Goal: Information Seeking & Learning: Learn about a topic

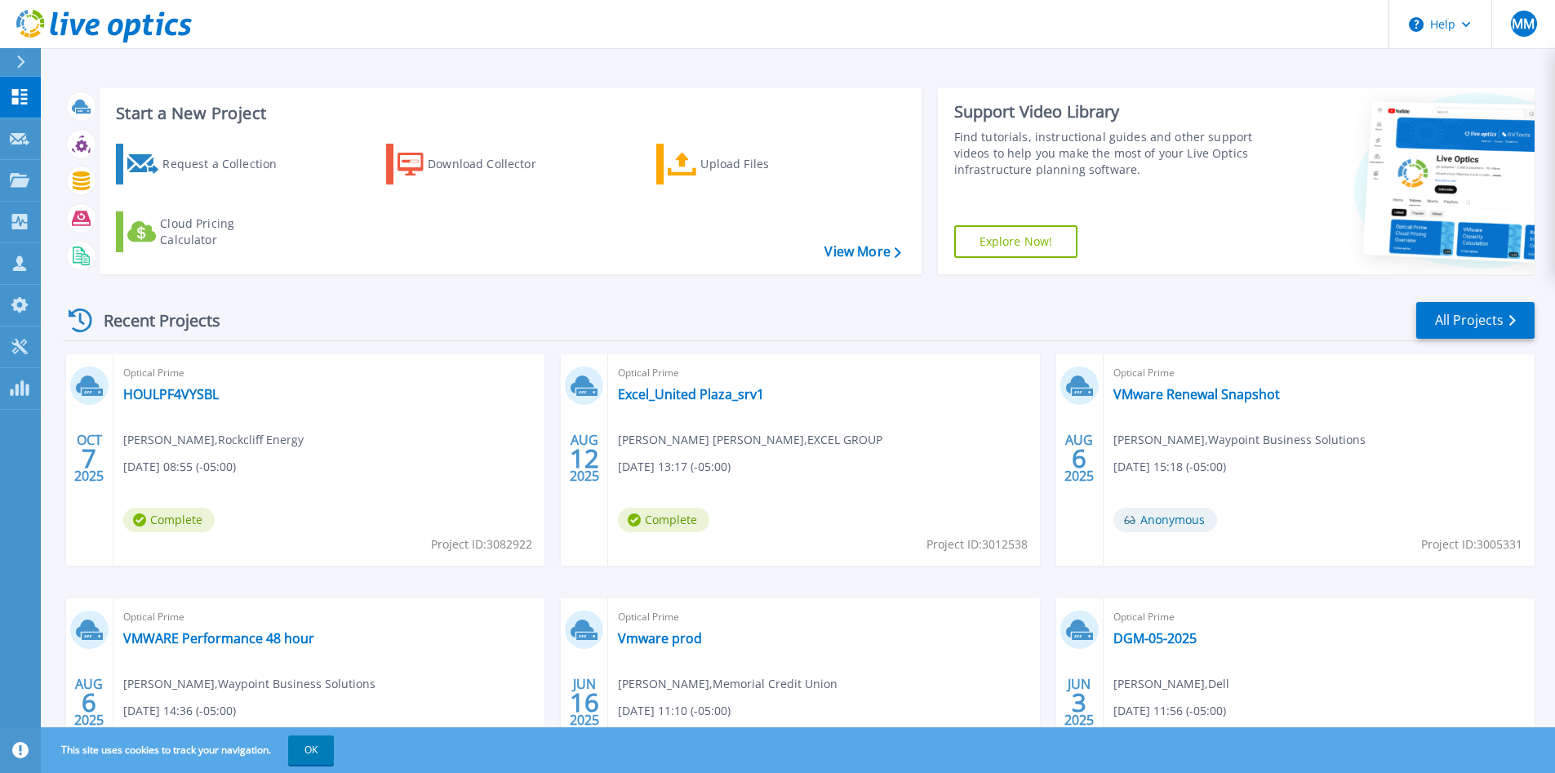
click at [166, 377] on span "Optical Prime" at bounding box center [328, 373] width 411 height 18
click at [162, 404] on div "Optical Prime HOULPF4VYSBL [PERSON_NAME] , Rockcliff Energy [DATE] 08:55 (-05:0…" at bounding box center [328, 459] width 431 height 211
click at [166, 394] on link "HOULPF4VYSBL" at bounding box center [171, 394] width 96 height 16
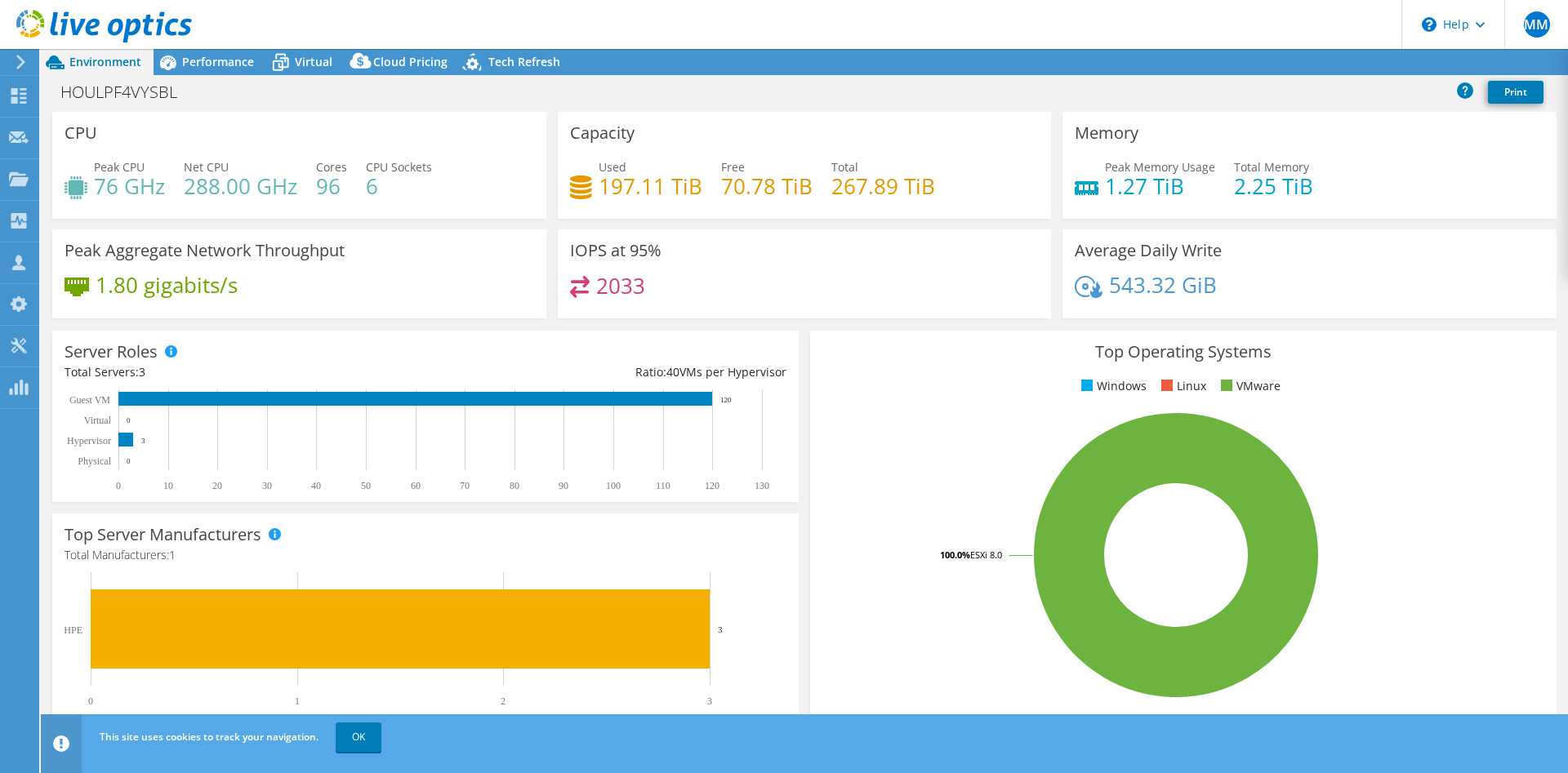
select select "USD"
click at [222, 60] on span "Performance" at bounding box center [218, 62] width 72 height 16
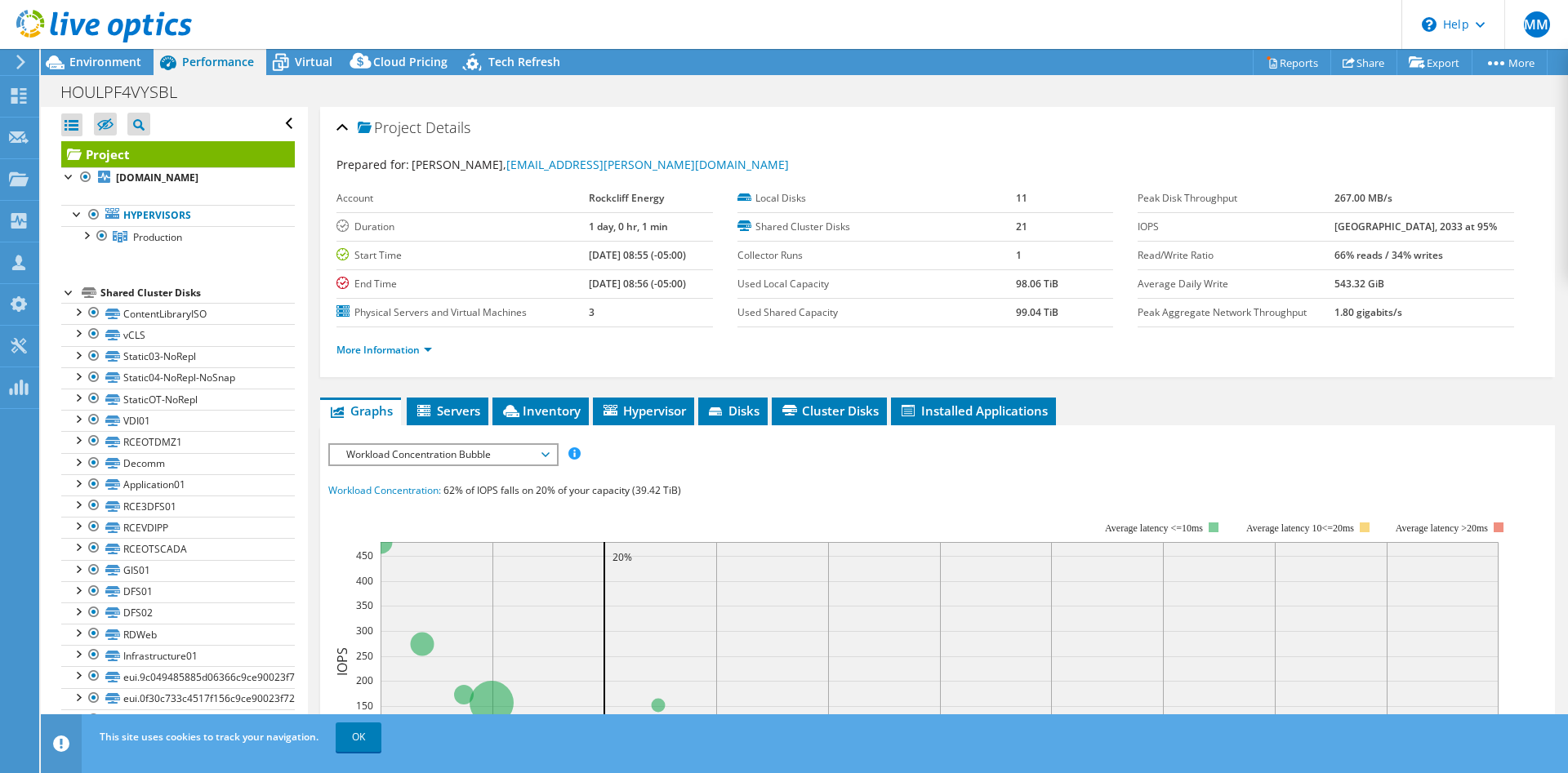
click at [542, 450] on span "Workload Concentration Bubble" at bounding box center [443, 455] width 210 height 20
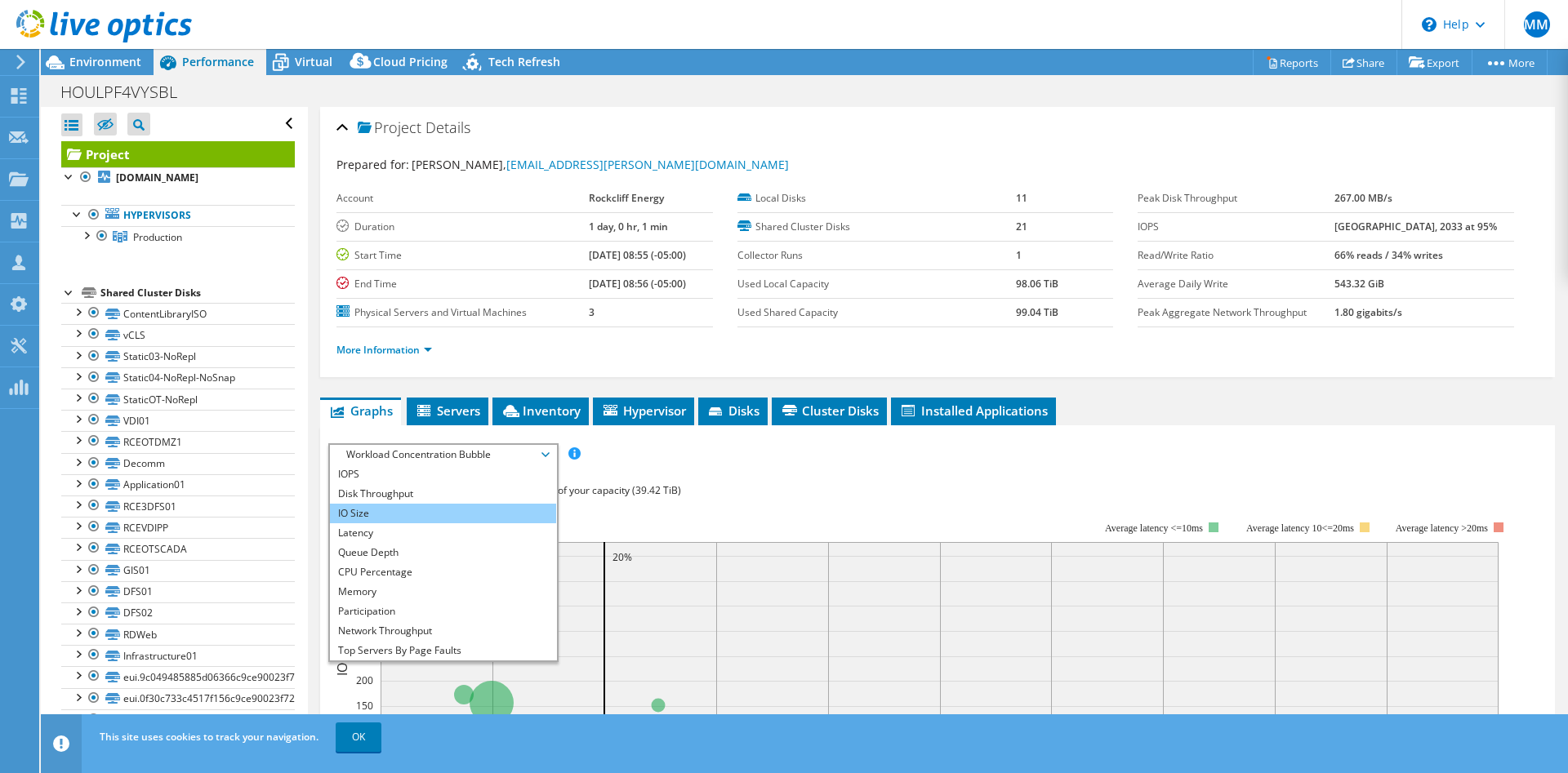
click at [430, 510] on li "IO Size" at bounding box center [443, 514] width 226 height 20
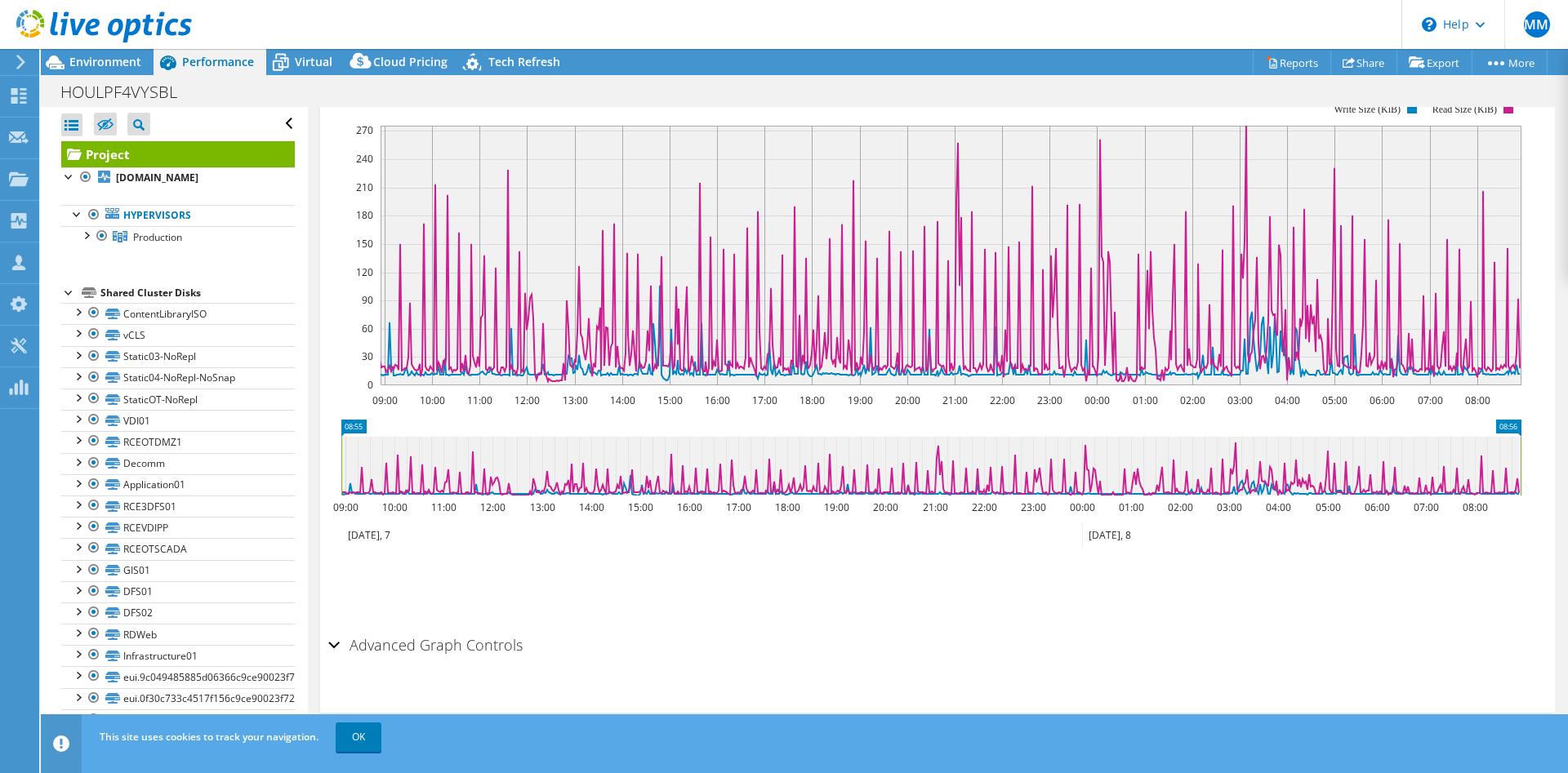
scroll to position [182, 0]
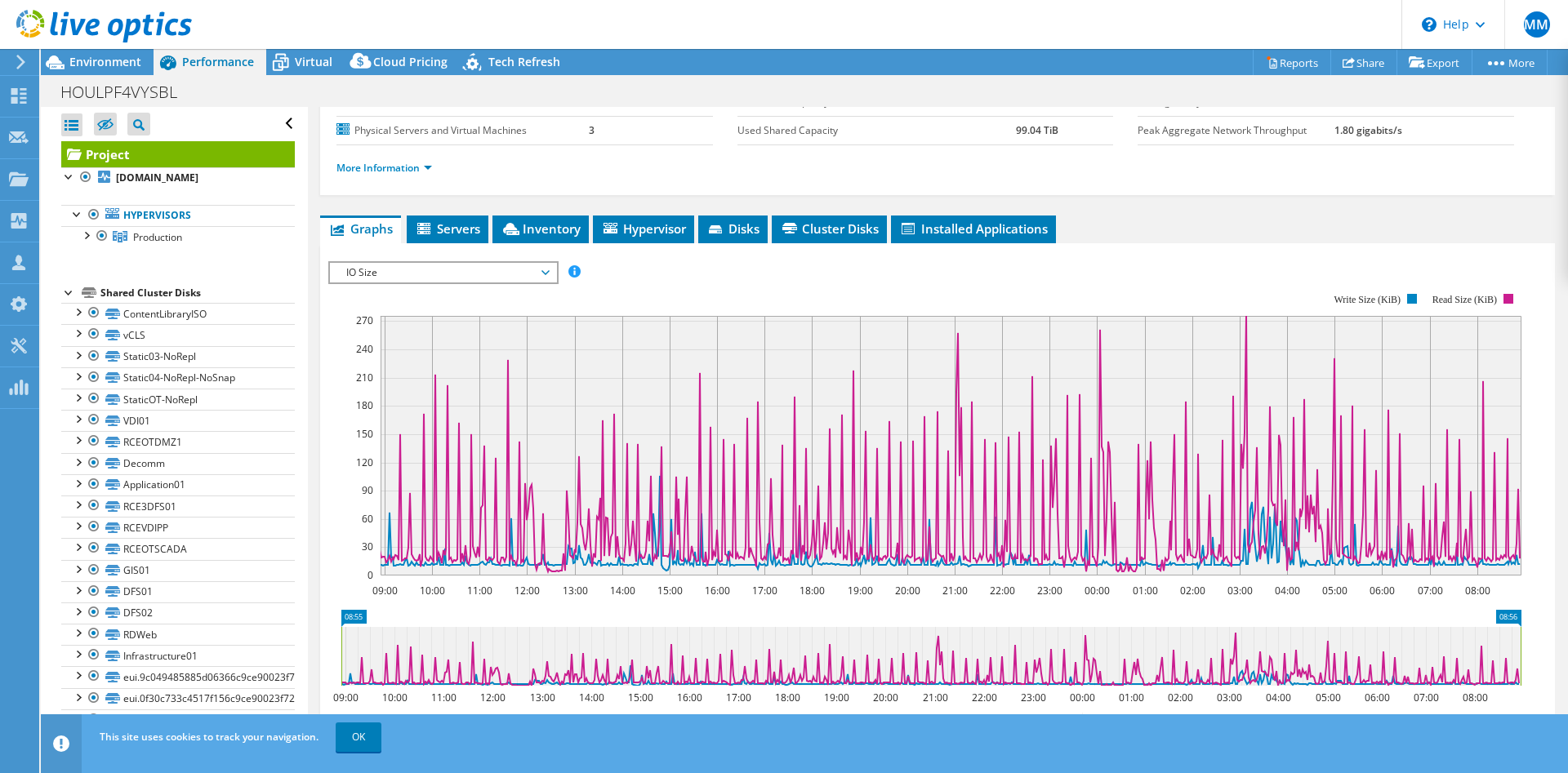
click at [547, 274] on span "IO Size" at bounding box center [443, 273] width 210 height 20
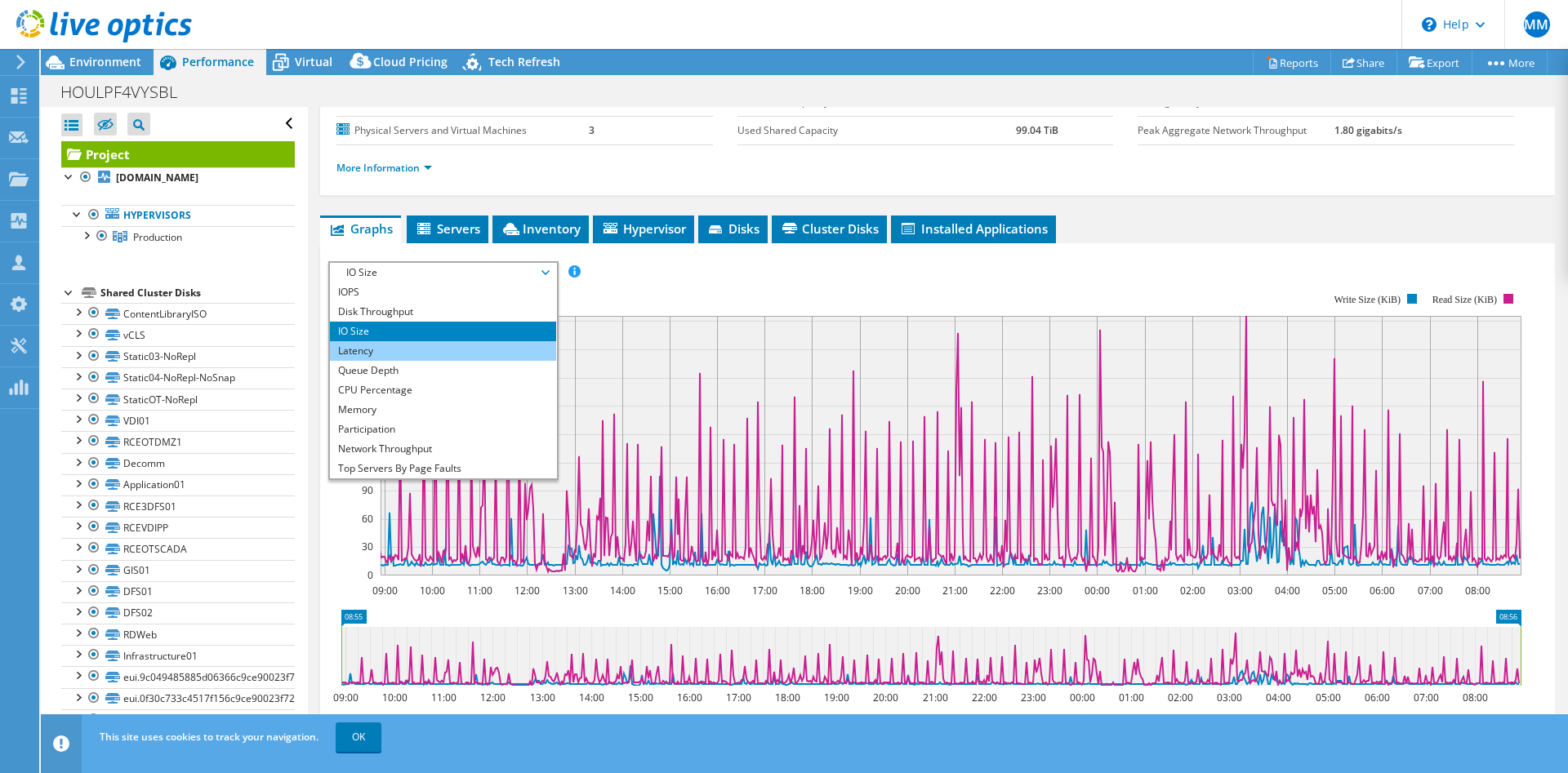
click at [464, 348] on li "Latency" at bounding box center [443, 351] width 226 height 20
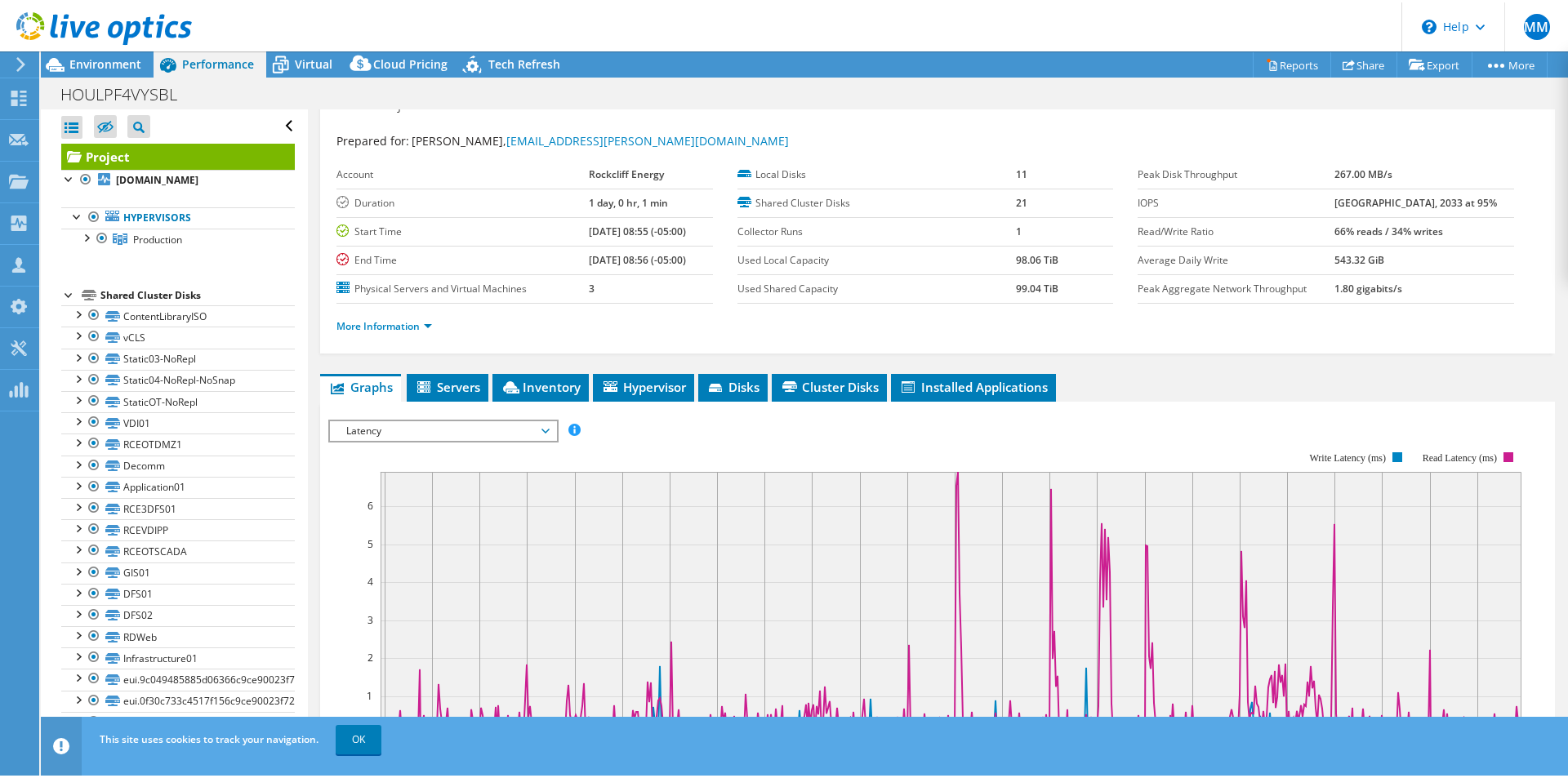
scroll to position [0, 0]
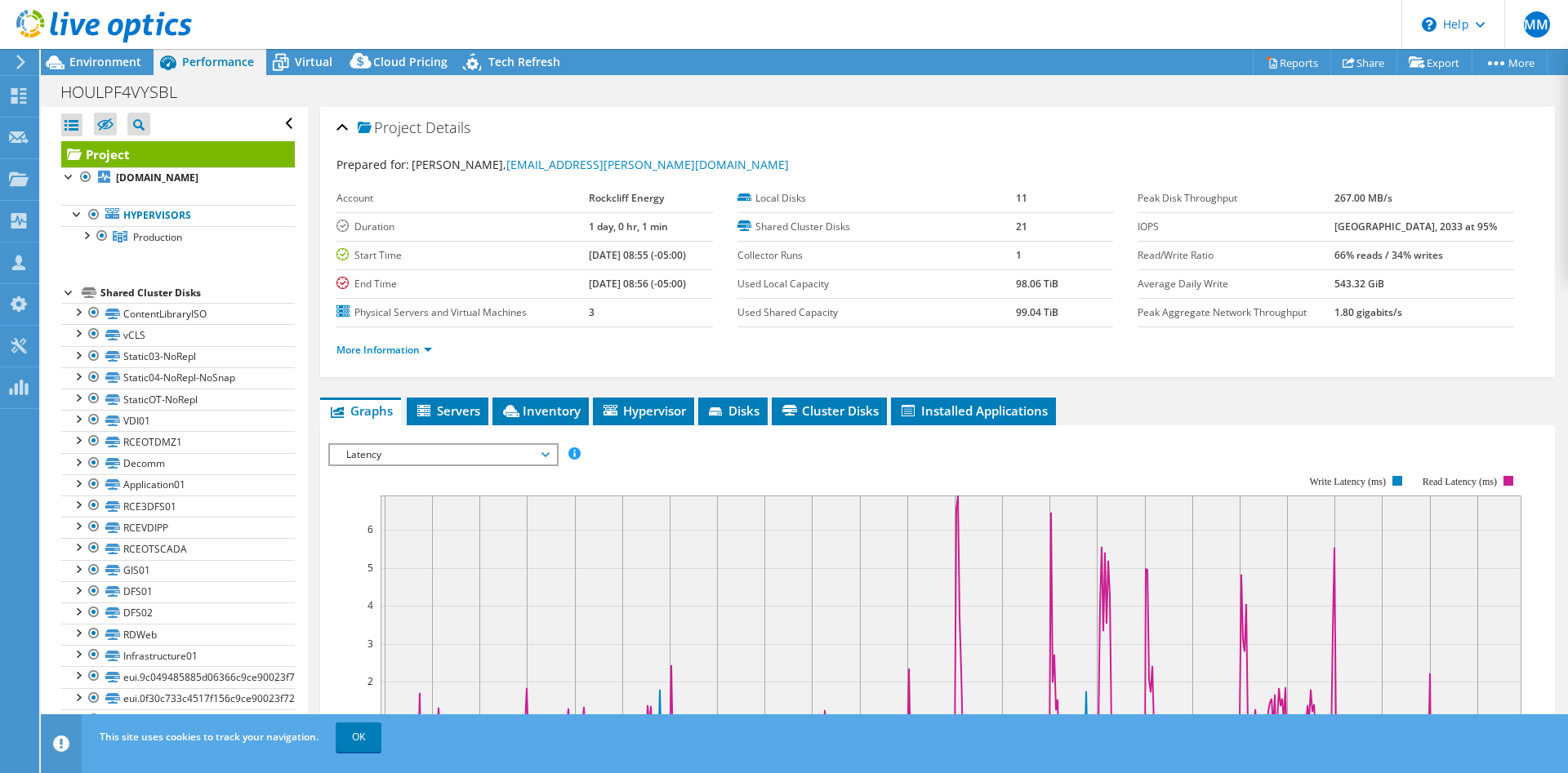
click at [541, 457] on span "Latency" at bounding box center [443, 455] width 210 height 20
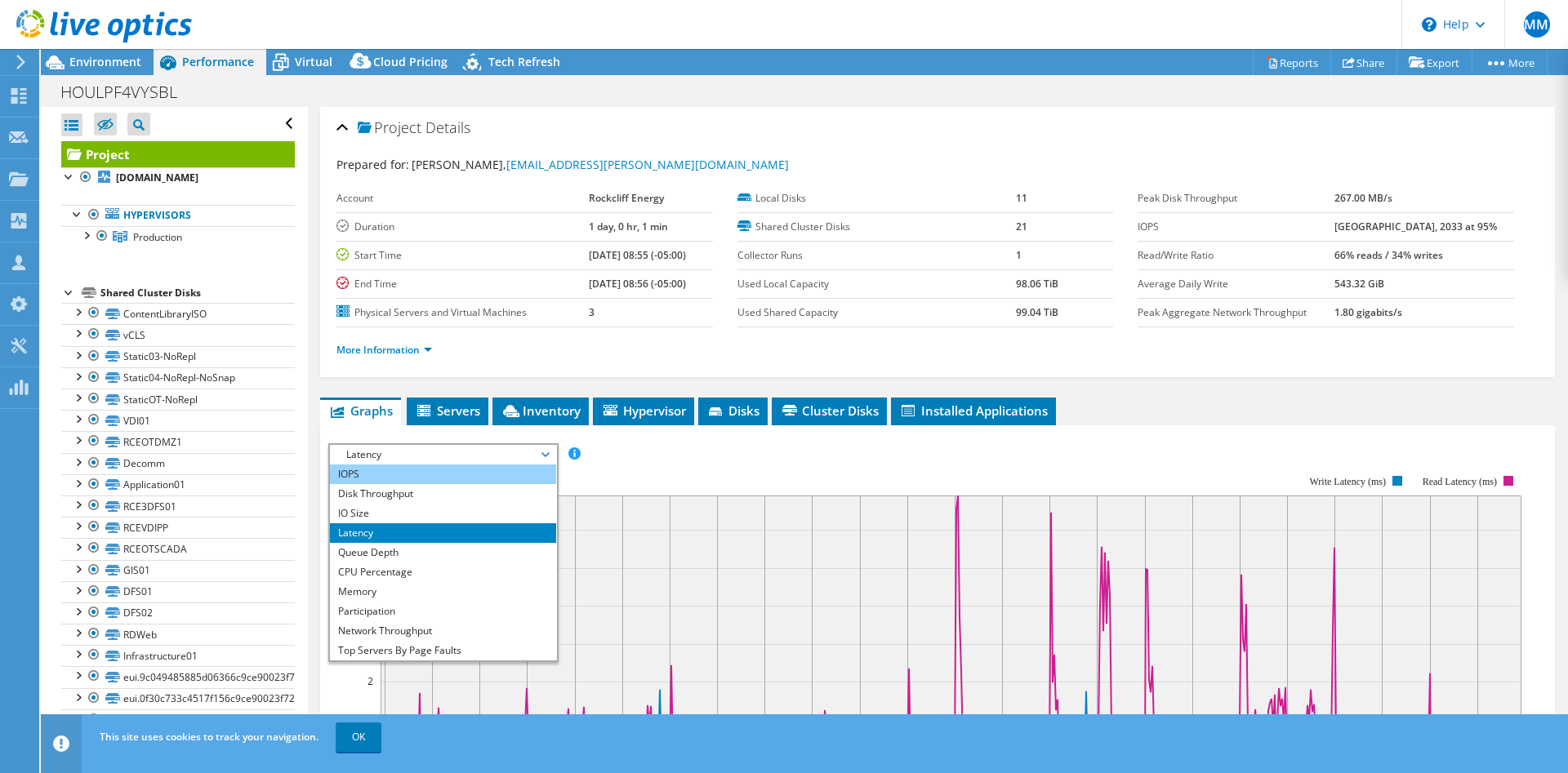
click at [380, 470] on li "IOPS" at bounding box center [443, 475] width 226 height 20
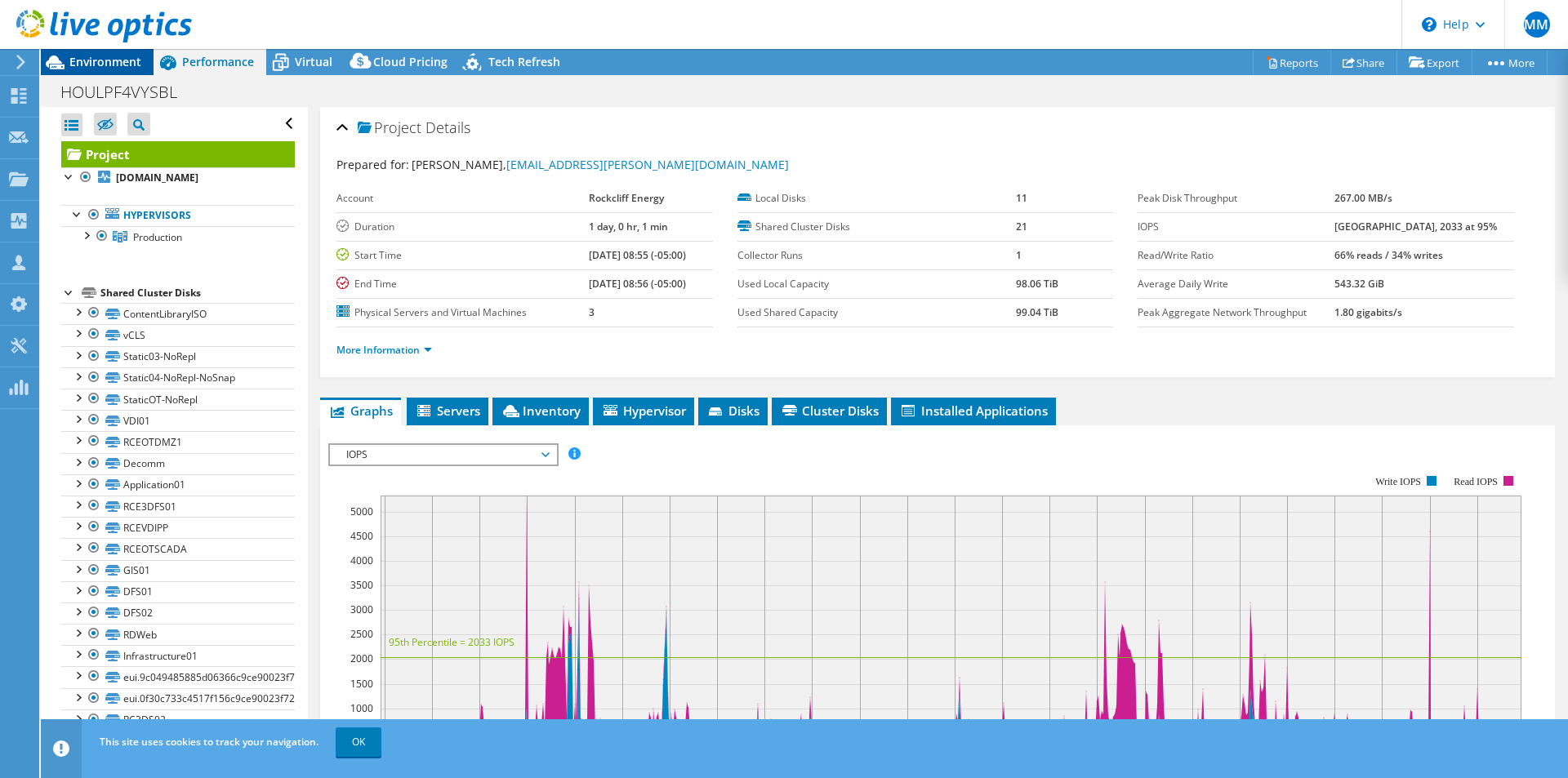
click at [105, 56] on span "Environment" at bounding box center [105, 62] width 72 height 16
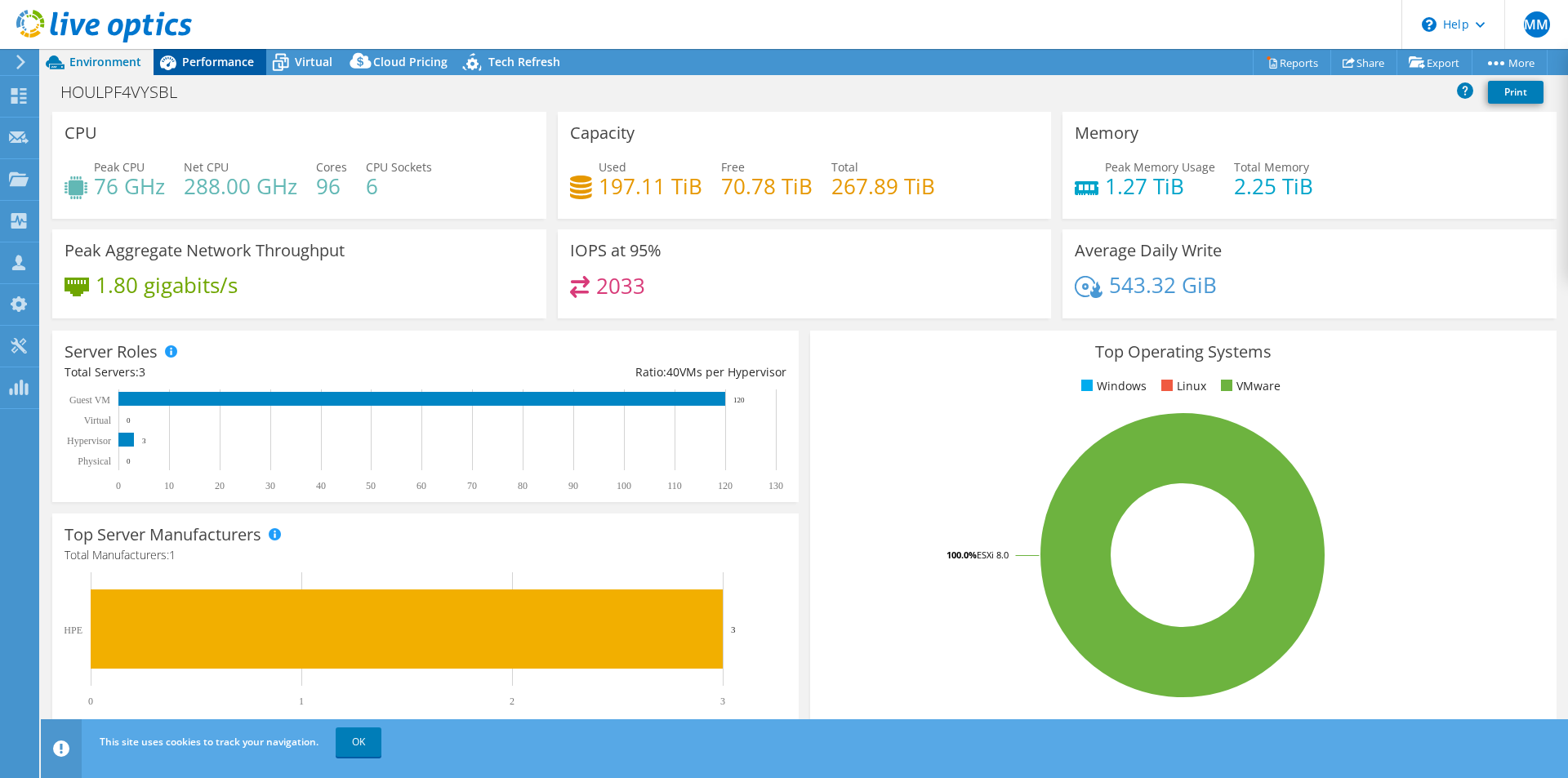
click at [194, 67] on span "Performance" at bounding box center [218, 62] width 72 height 16
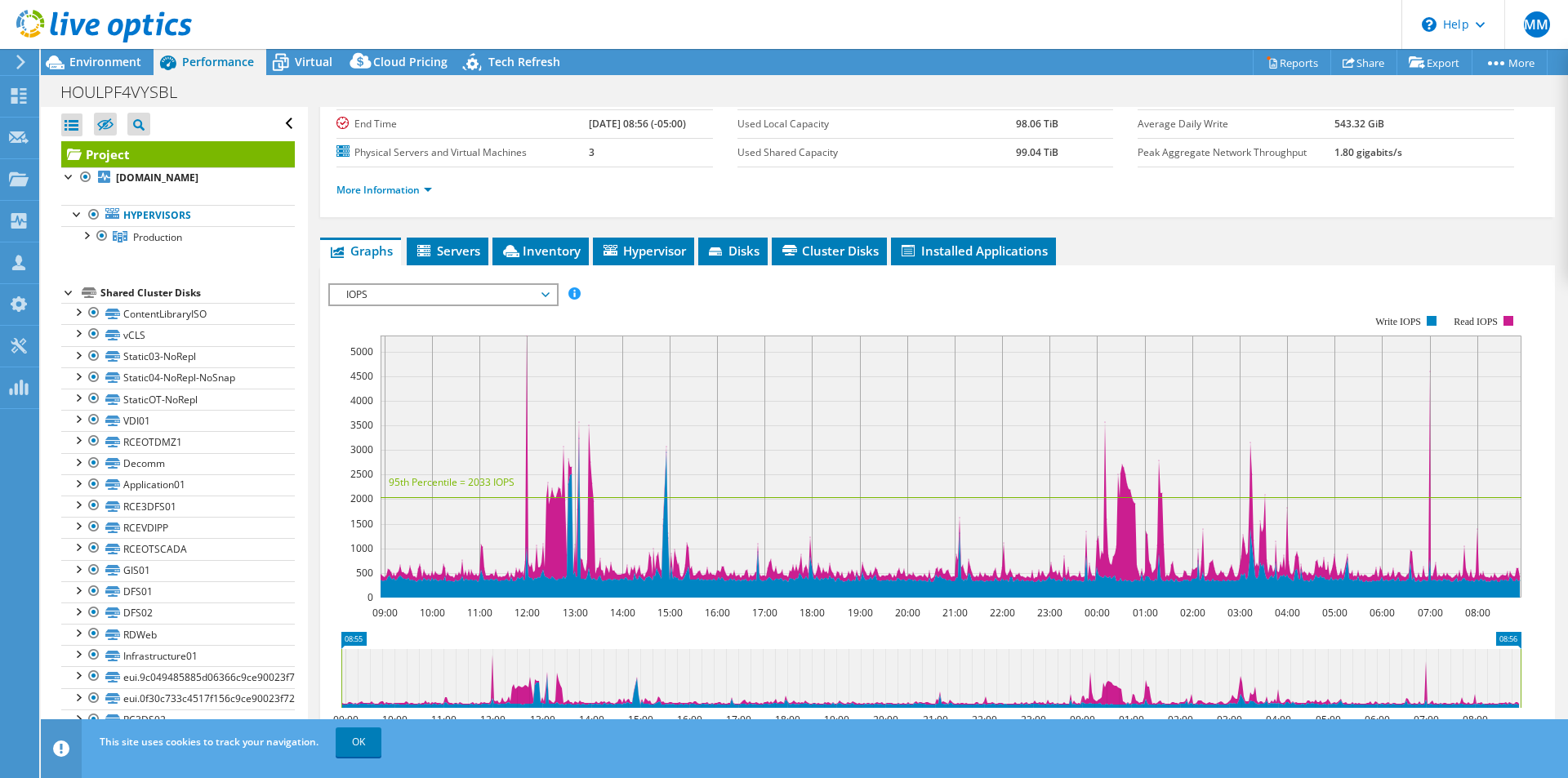
scroll to position [190, 0]
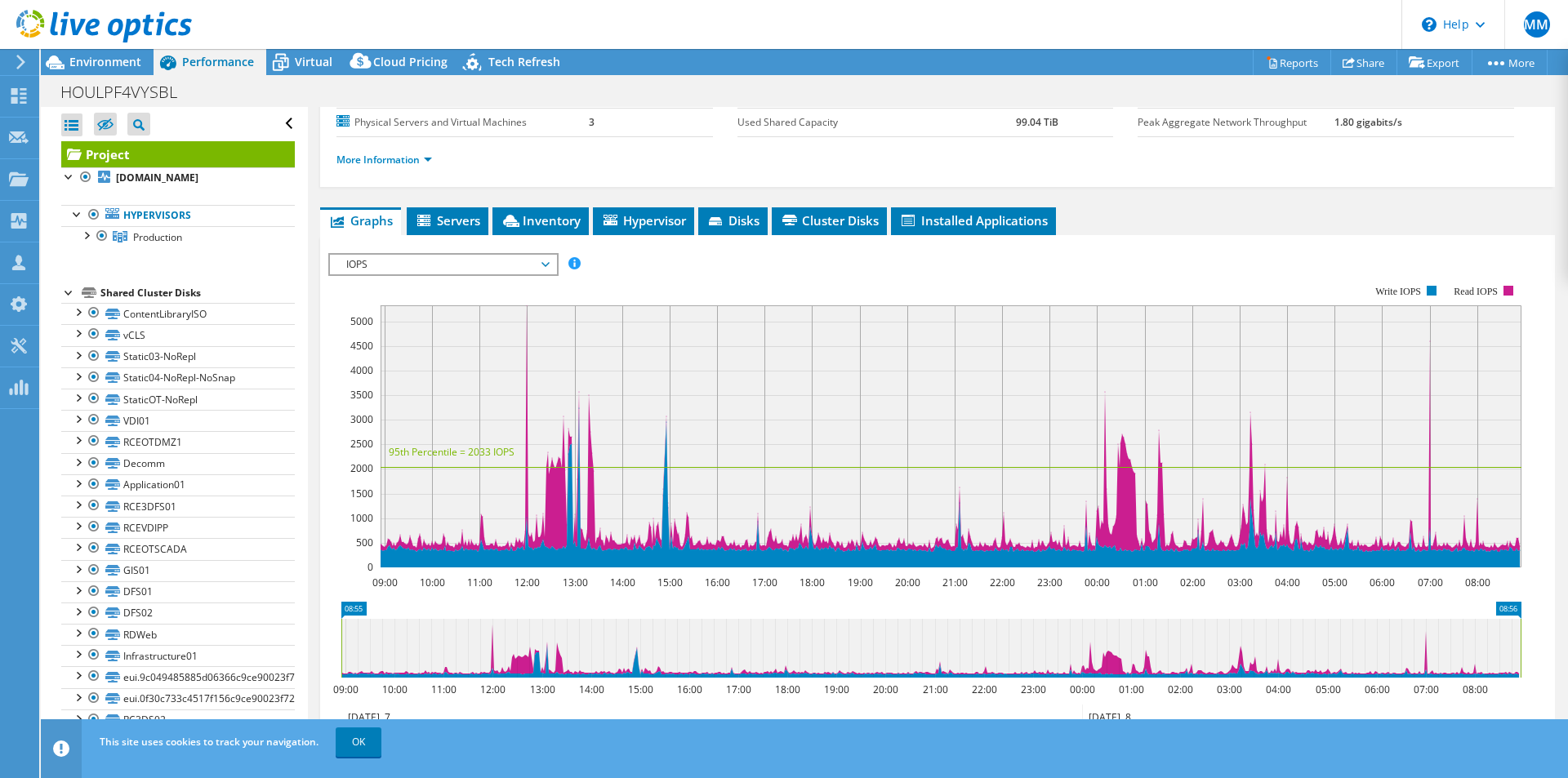
click at [545, 267] on span "IOPS" at bounding box center [443, 265] width 210 height 20
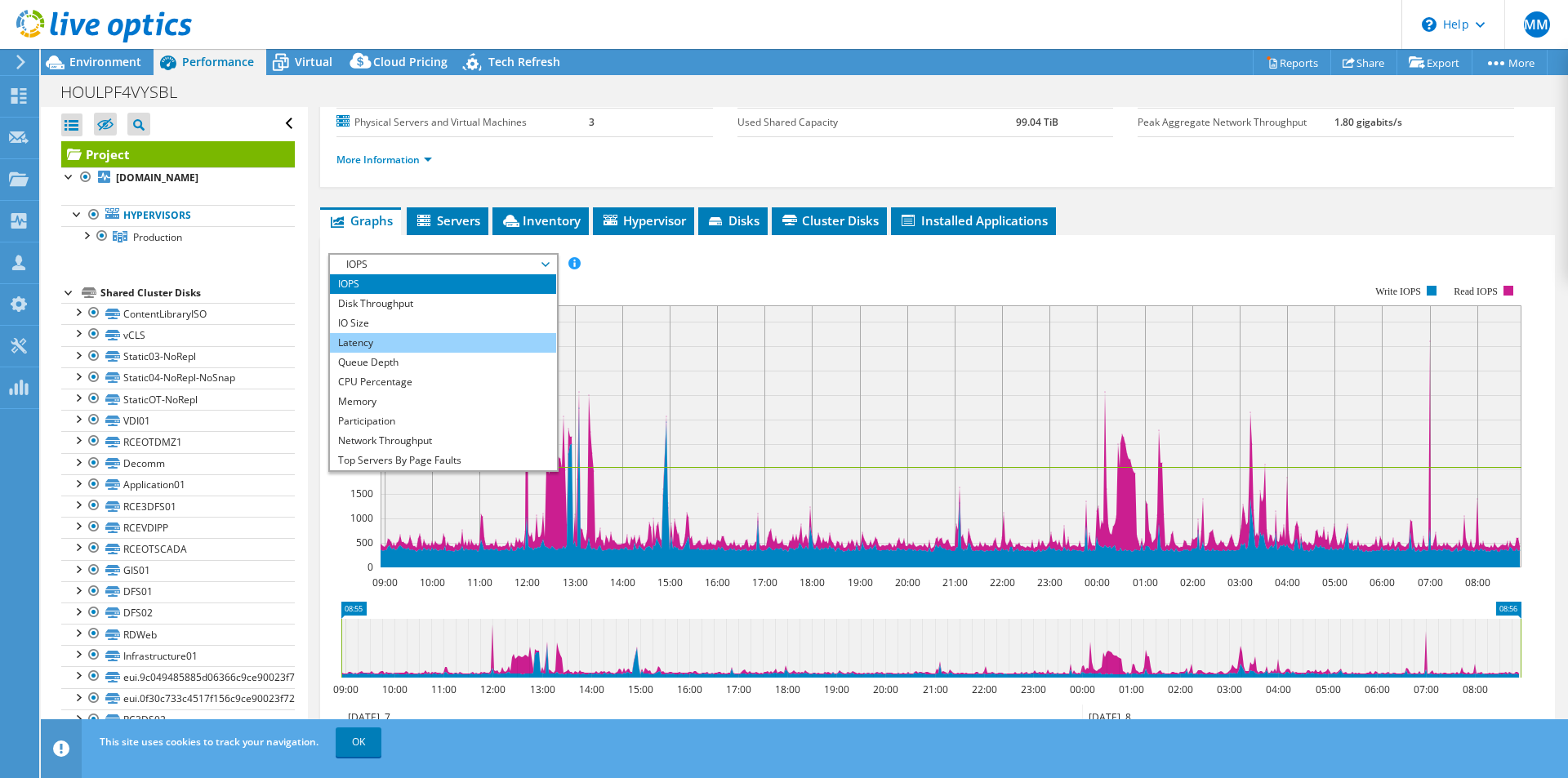
click at [469, 340] on li "Latency" at bounding box center [443, 343] width 226 height 20
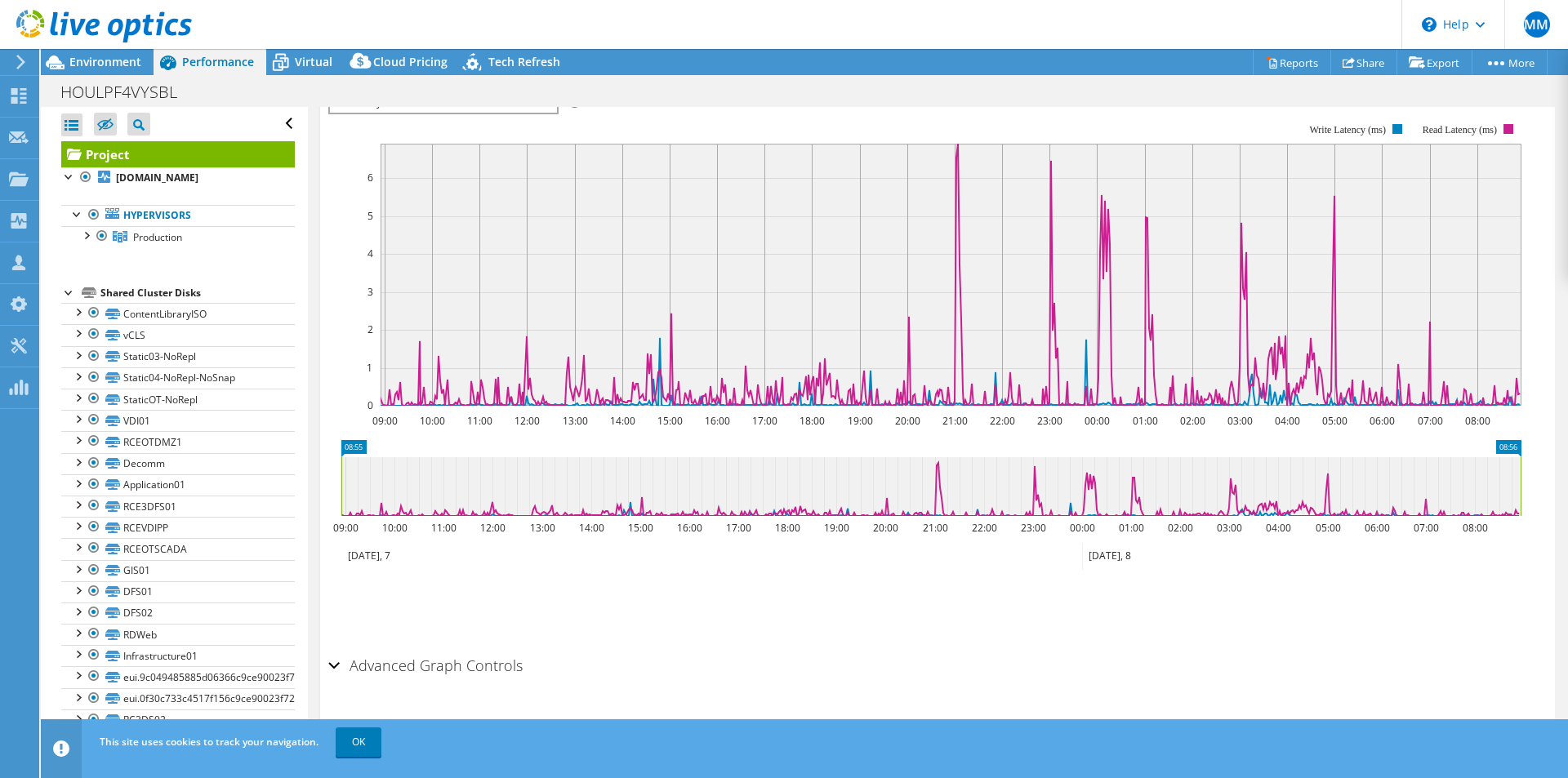
scroll to position [367, 0]
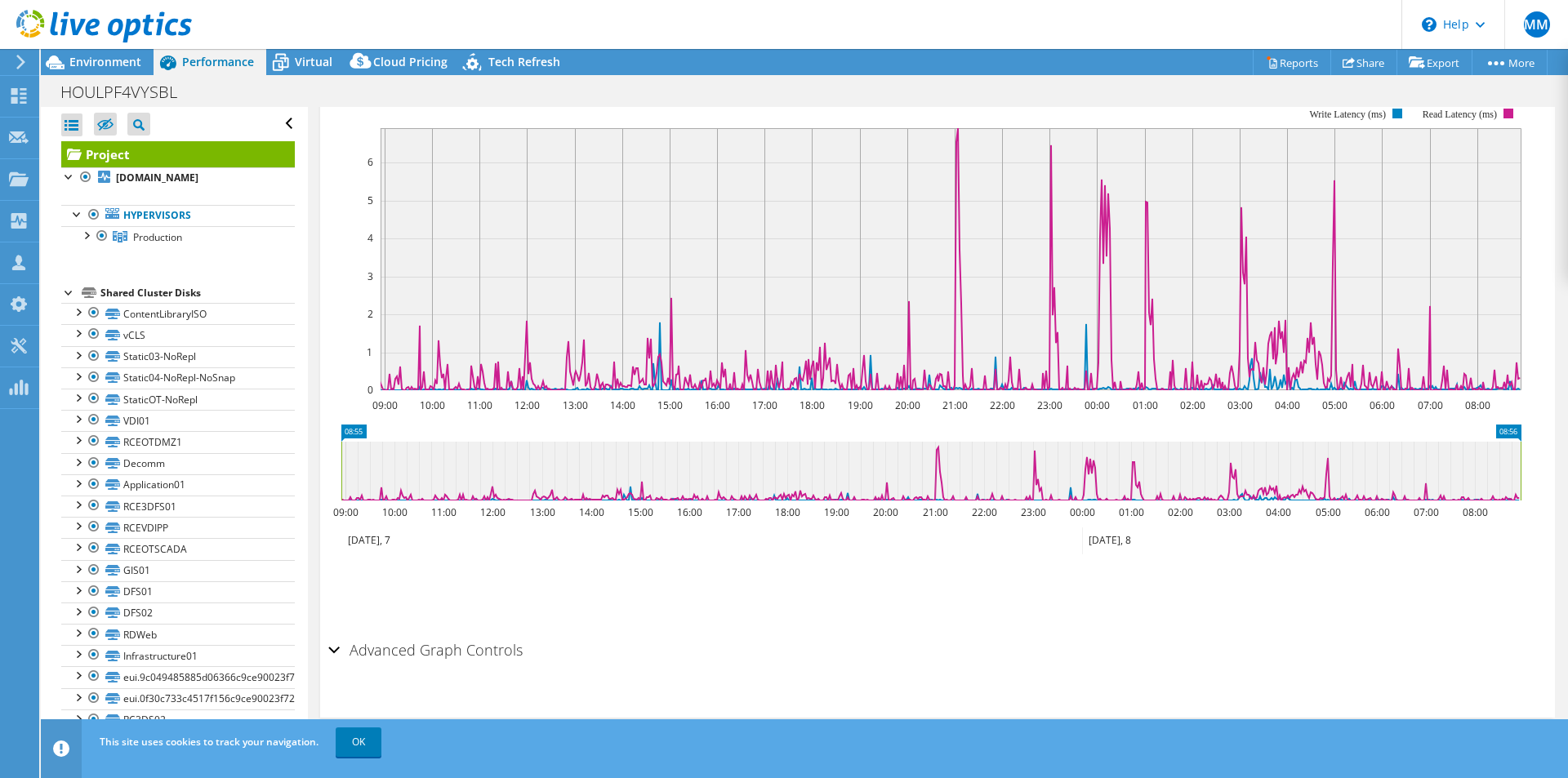
click at [331, 652] on div "Advanced Graph Controls" at bounding box center [937, 651] width 1218 height 35
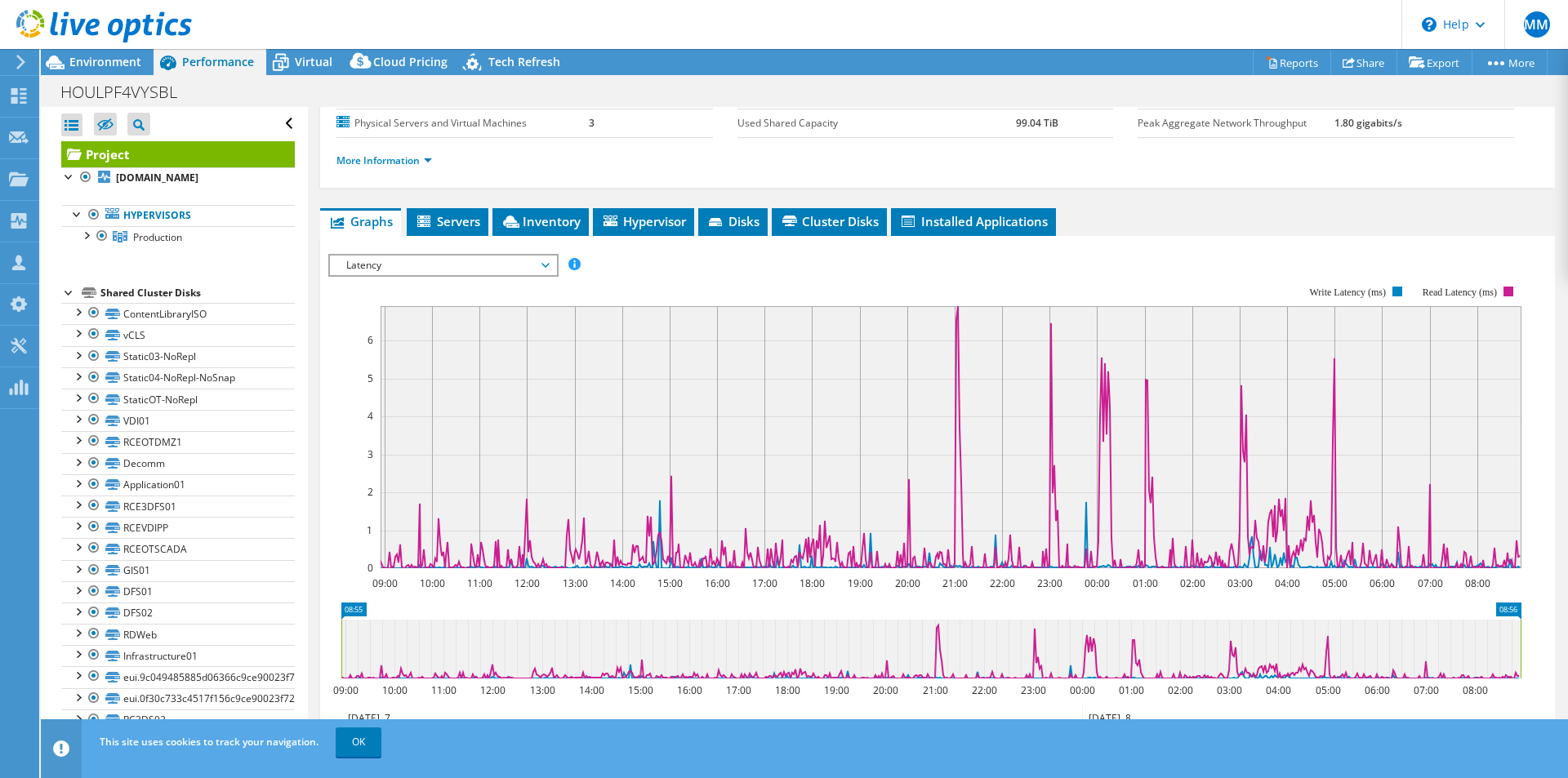
scroll to position [190, 0]
click at [543, 265] on span "Latency" at bounding box center [443, 265] width 210 height 20
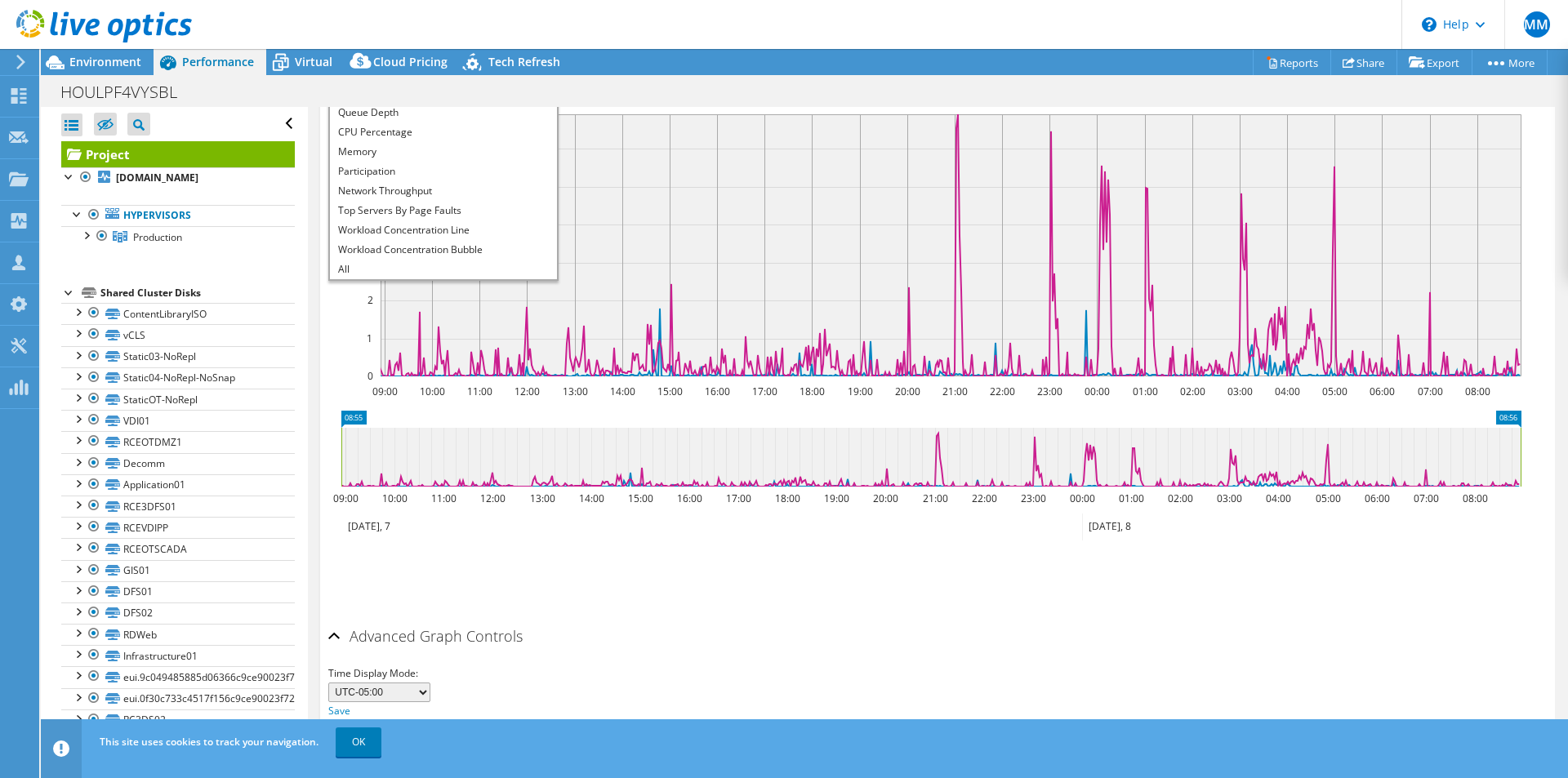
scroll to position [0, 0]
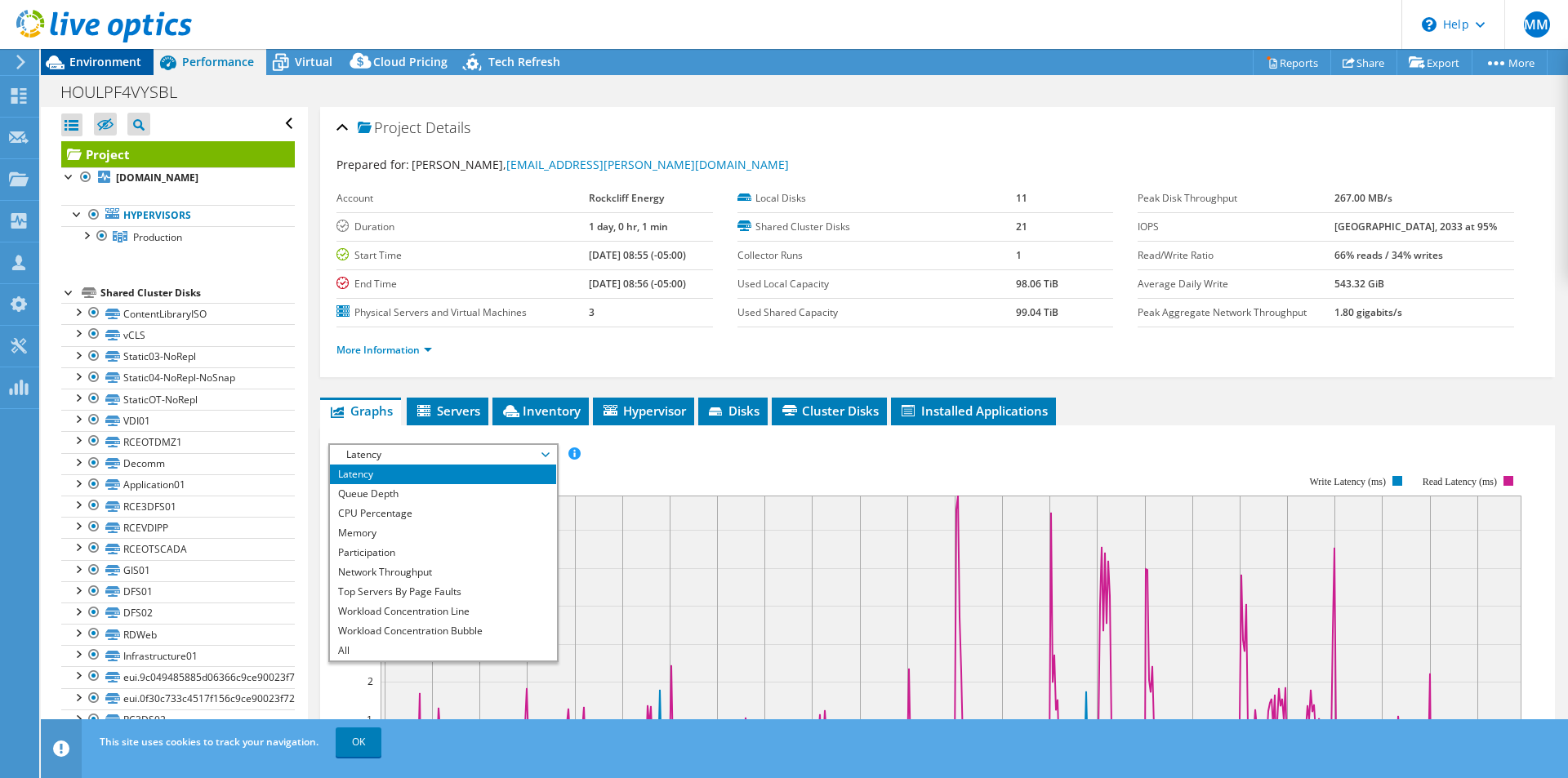
click at [111, 63] on span "Environment" at bounding box center [105, 62] width 72 height 16
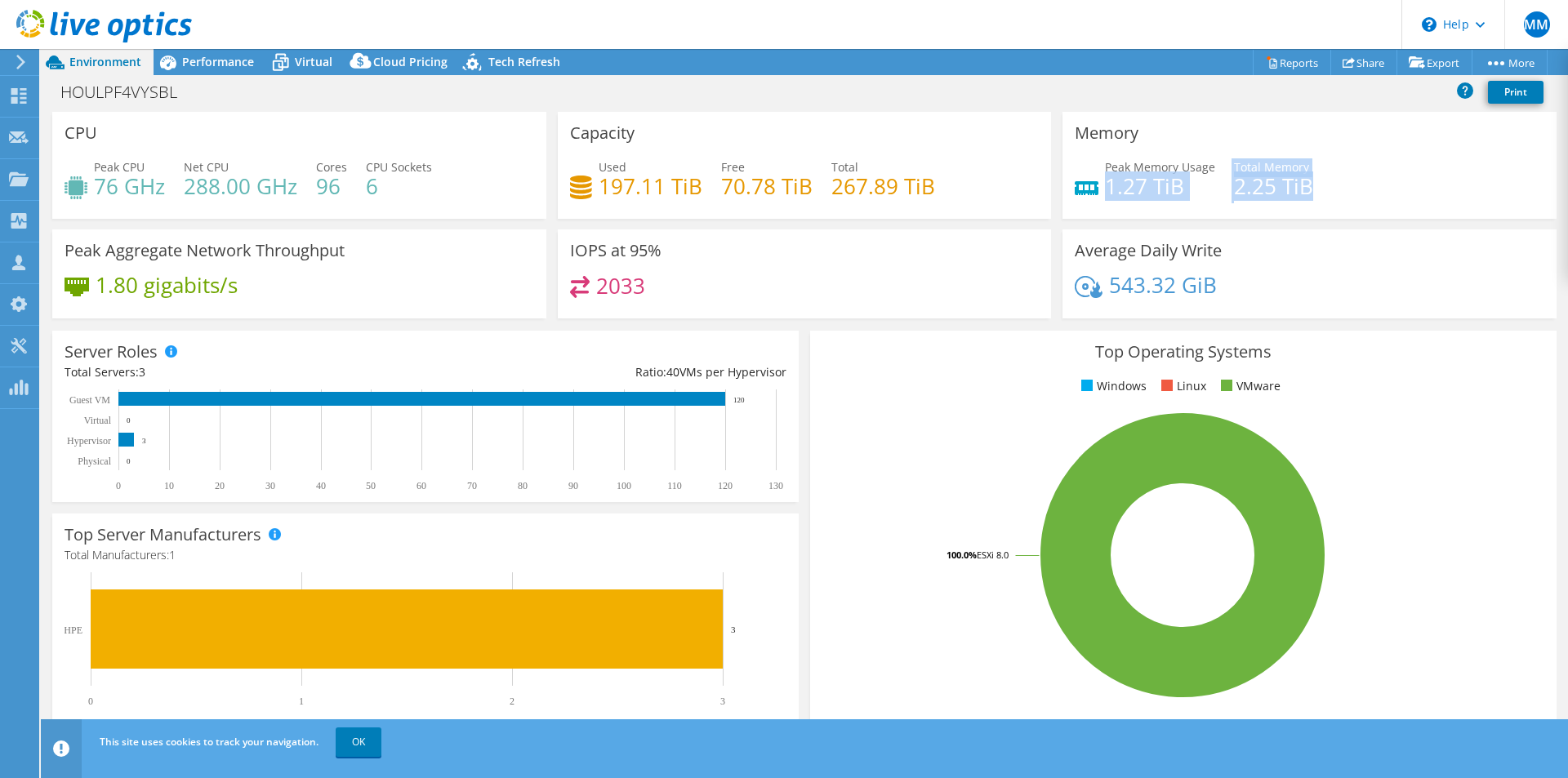
drag, startPoint x: 1101, startPoint y: 186, endPoint x: 1319, endPoint y: 185, distance: 218.8
click at [1319, 185] on div "Peak Memory Usage 1.27 TiB Total Memory 2.25 TiB" at bounding box center [1308, 184] width 469 height 53
drag, startPoint x: 98, startPoint y: 184, endPoint x: 164, endPoint y: 179, distance: 66.3
click at [164, 179] on h4 "76 GHz" at bounding box center [129, 186] width 71 height 18
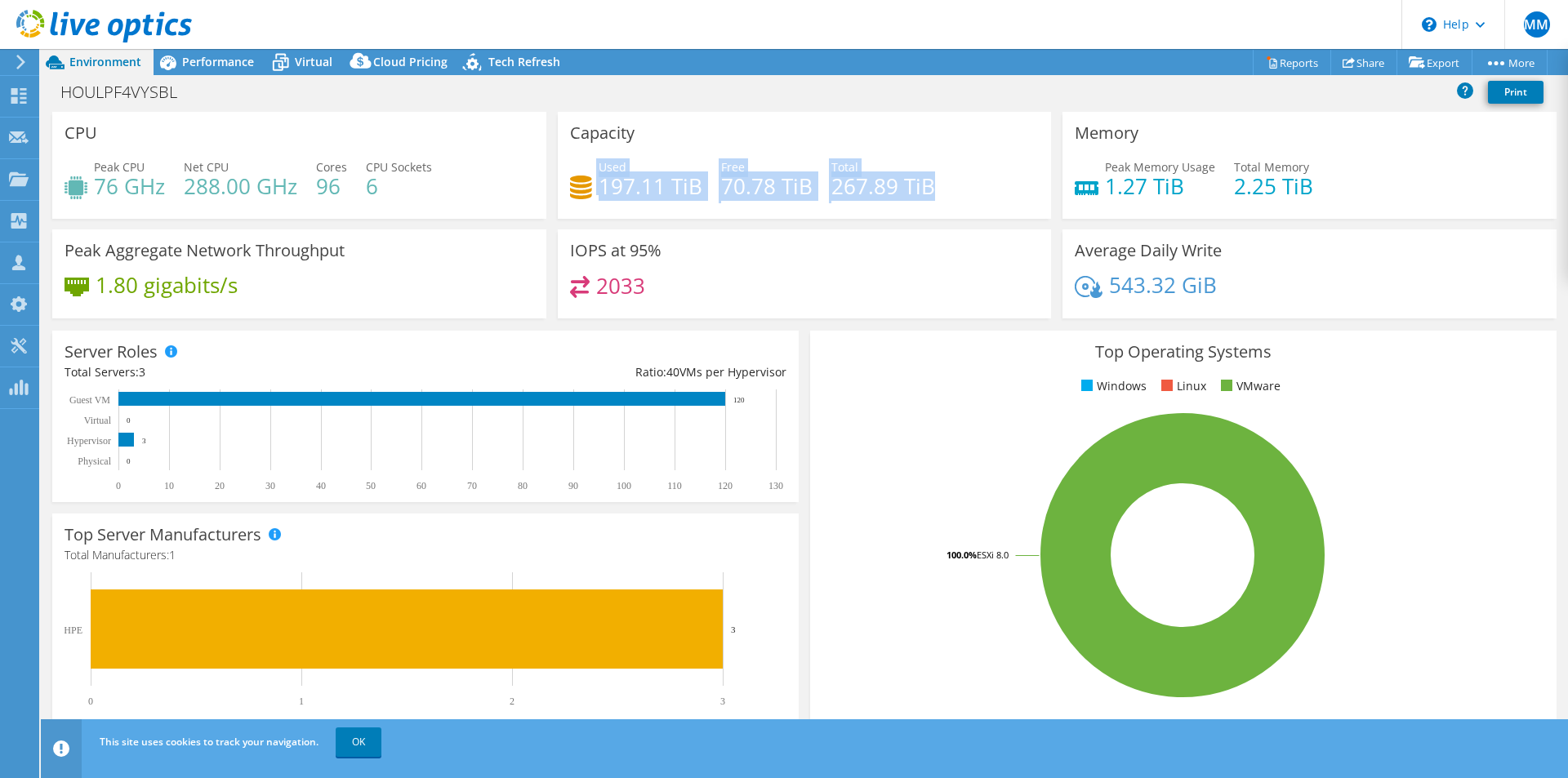
drag, startPoint x: 588, startPoint y: 186, endPoint x: 927, endPoint y: 194, distance: 339.7
click at [927, 194] on div "Used 197.11 TiB Free 70.78 TiB Total 267.89 TiB" at bounding box center [804, 184] width 469 height 53
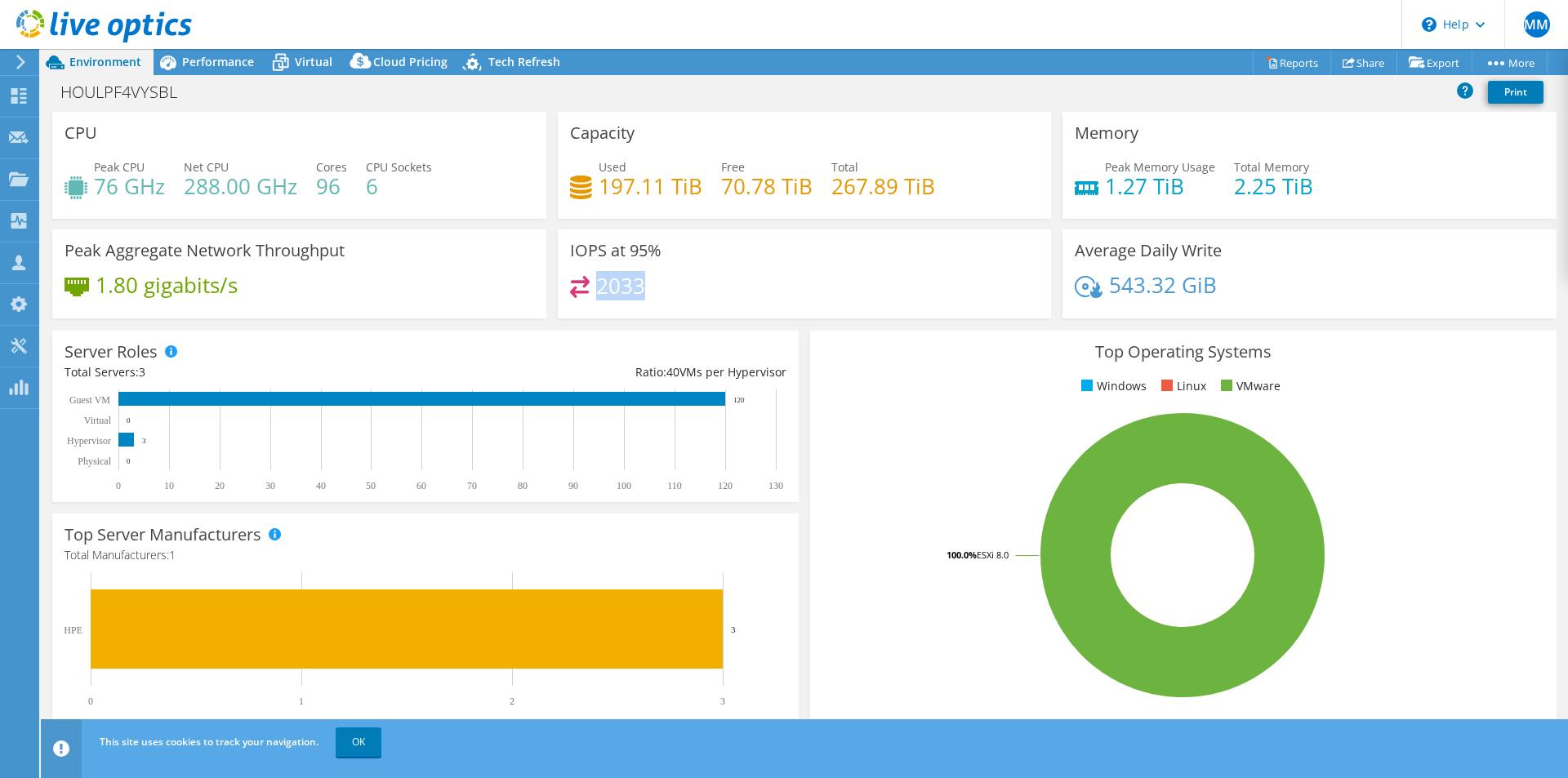
drag, startPoint x: 593, startPoint y: 288, endPoint x: 650, endPoint y: 287, distance: 57.2
click at [650, 287] on div "2033" at bounding box center [804, 293] width 469 height 35
click at [223, 76] on div "HOULPF4VYSBL Print" at bounding box center [804, 93] width 1527 height 37
click at [225, 56] on span "Performance" at bounding box center [218, 62] width 72 height 16
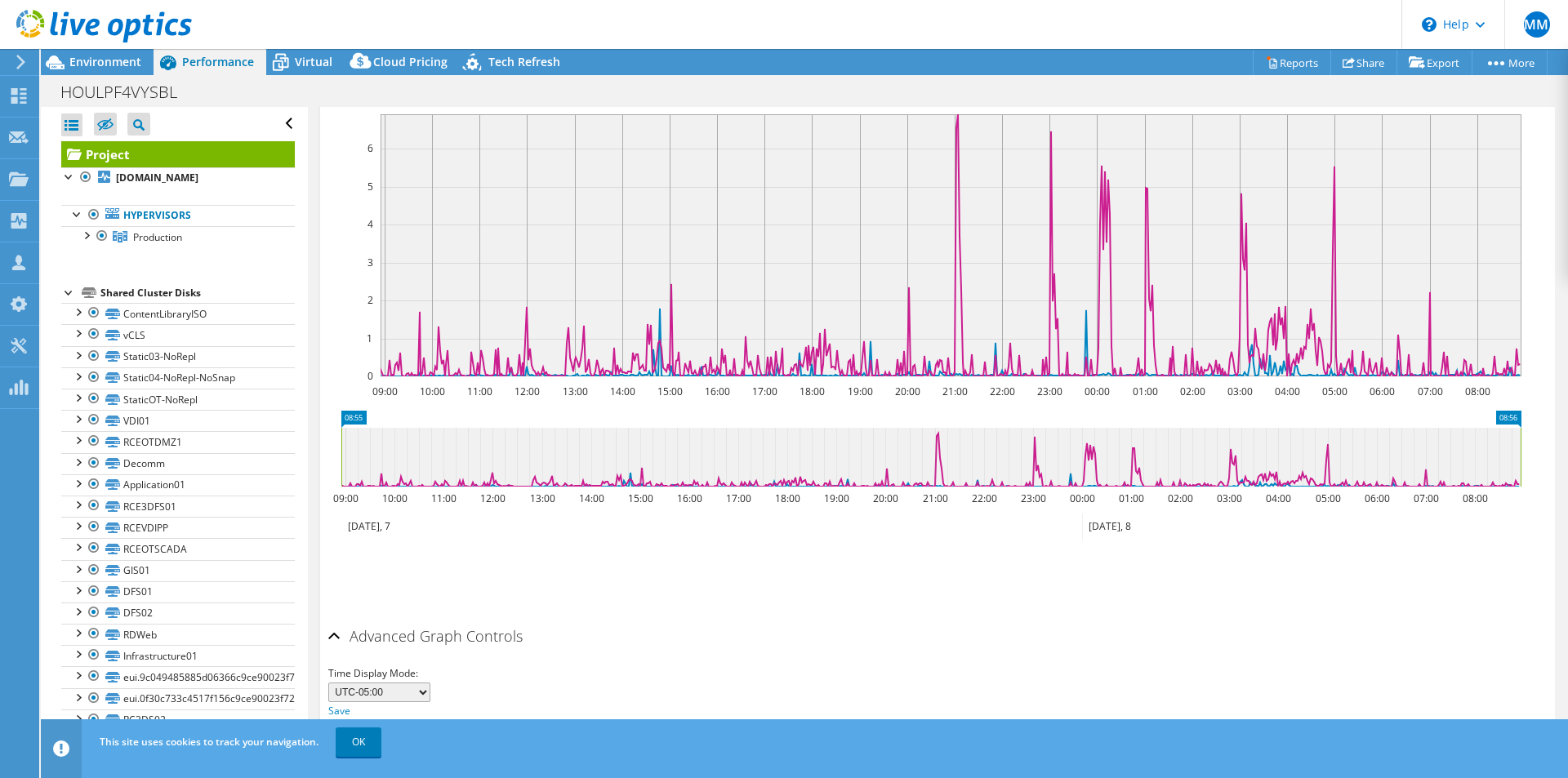
scroll to position [190, 0]
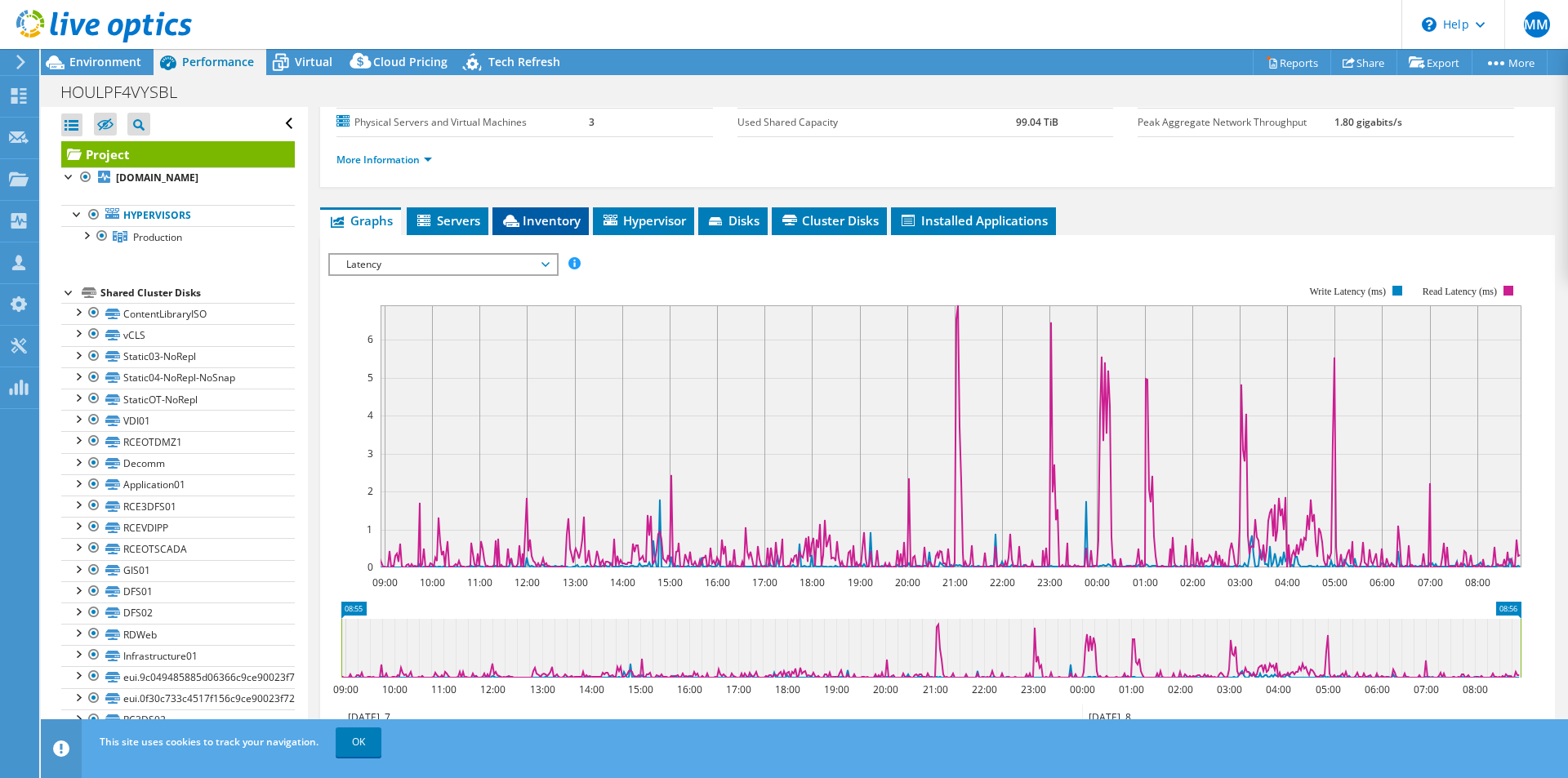
click at [557, 227] on span "Inventory" at bounding box center [540, 220] width 80 height 16
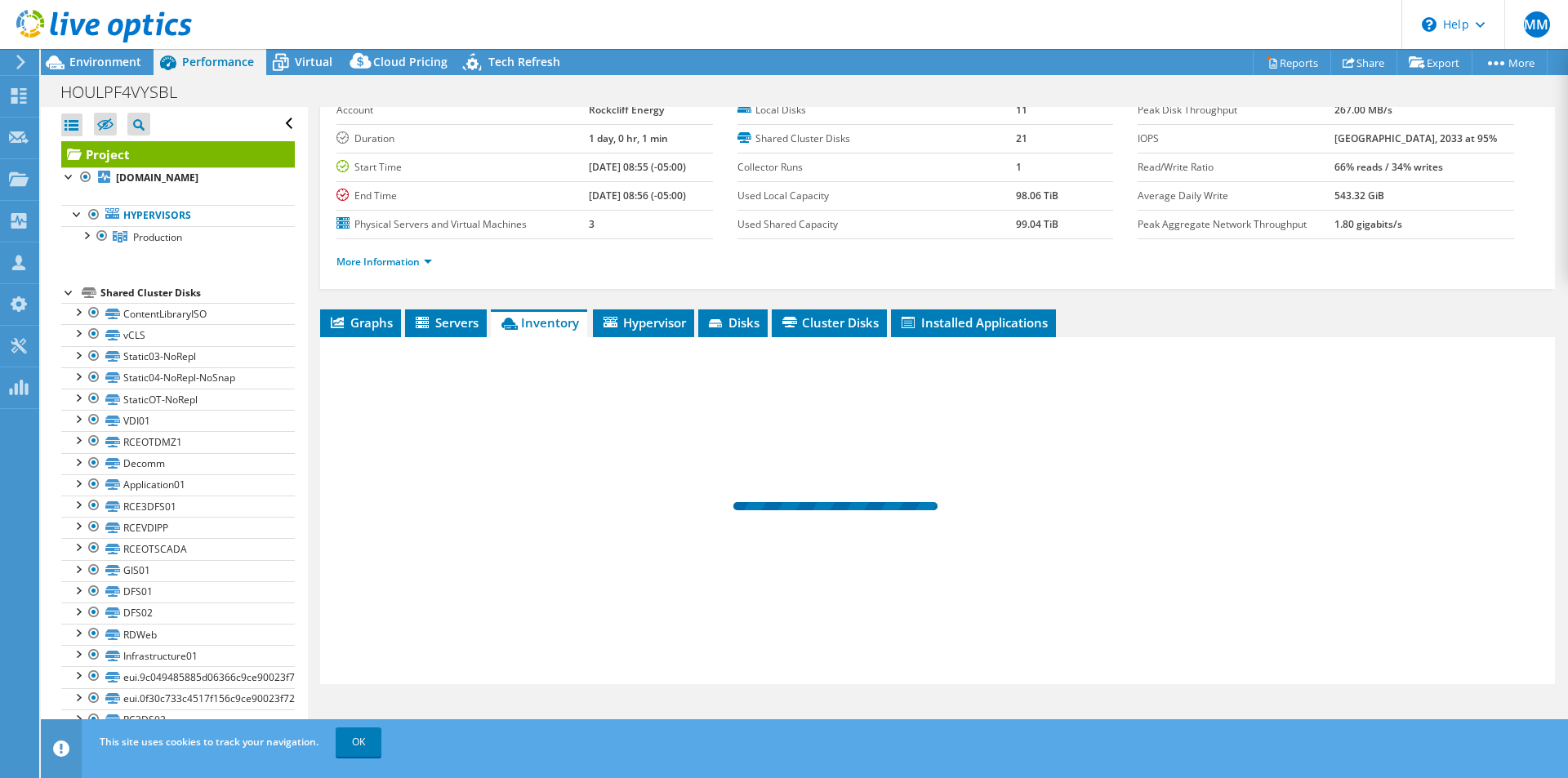
scroll to position [88, 0]
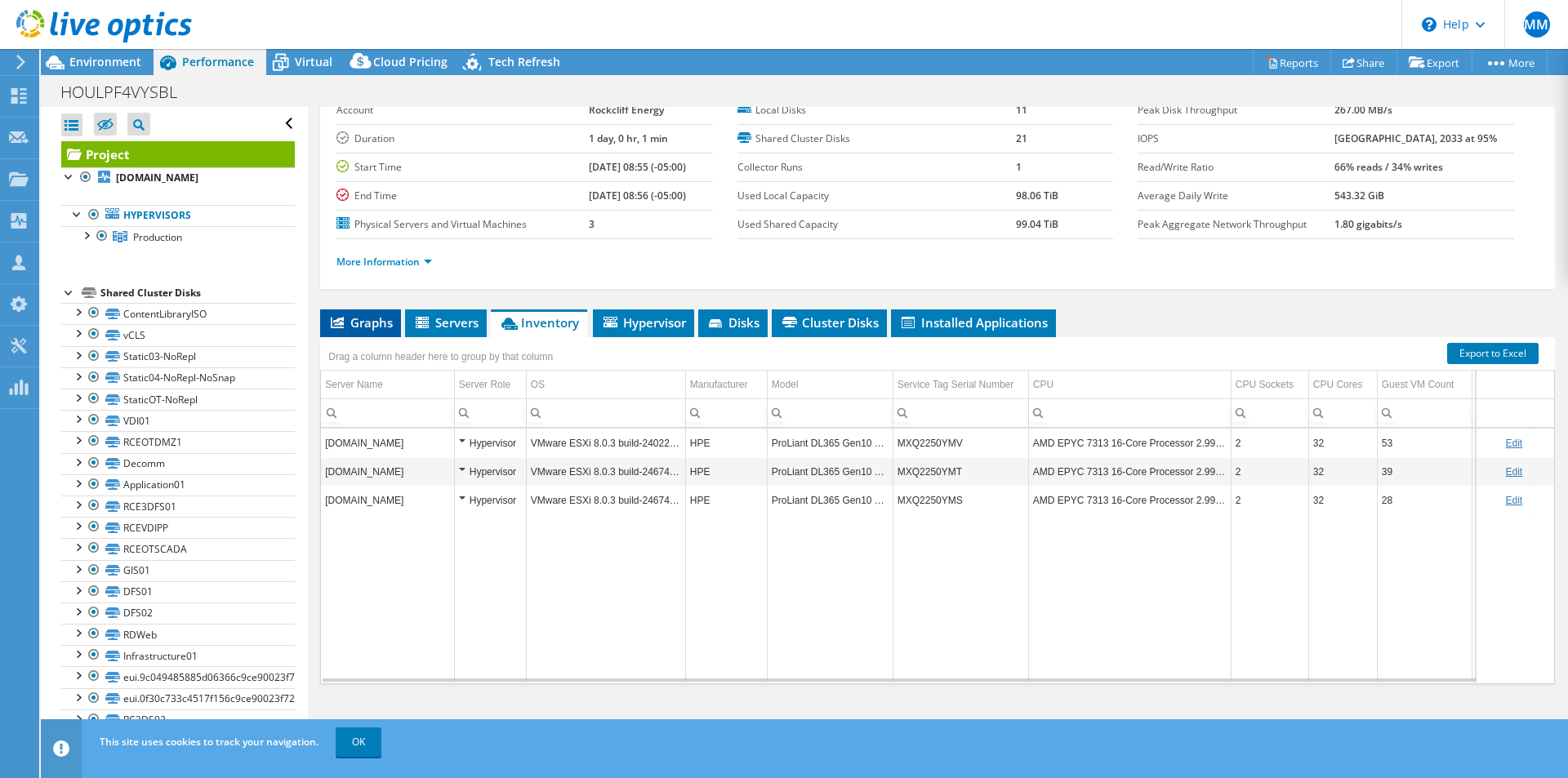
click at [359, 323] on span "Graphs" at bounding box center [360, 322] width 65 height 16
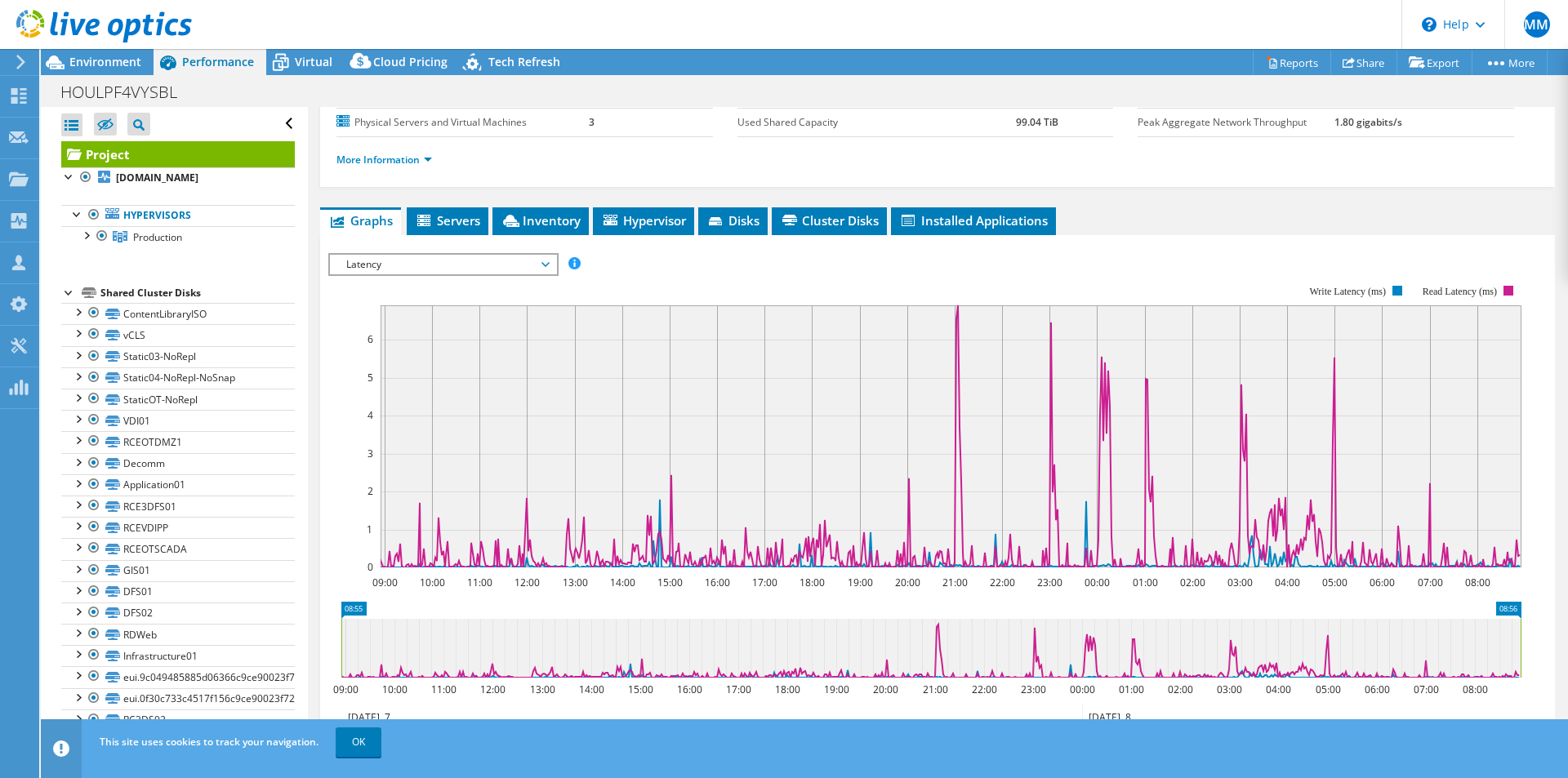
scroll to position [0, 0]
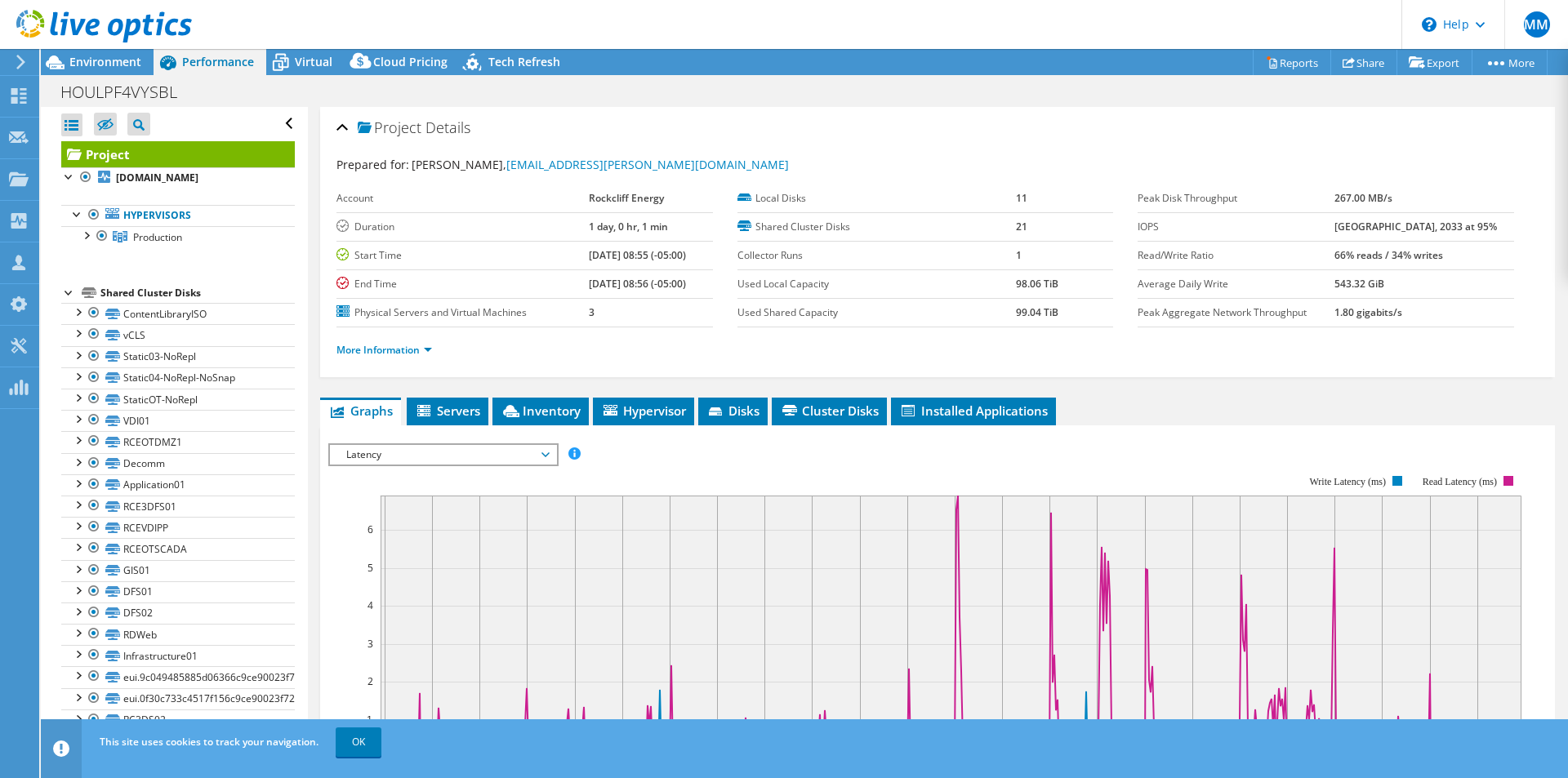
click at [549, 459] on span "Latency" at bounding box center [443, 455] width 226 height 20
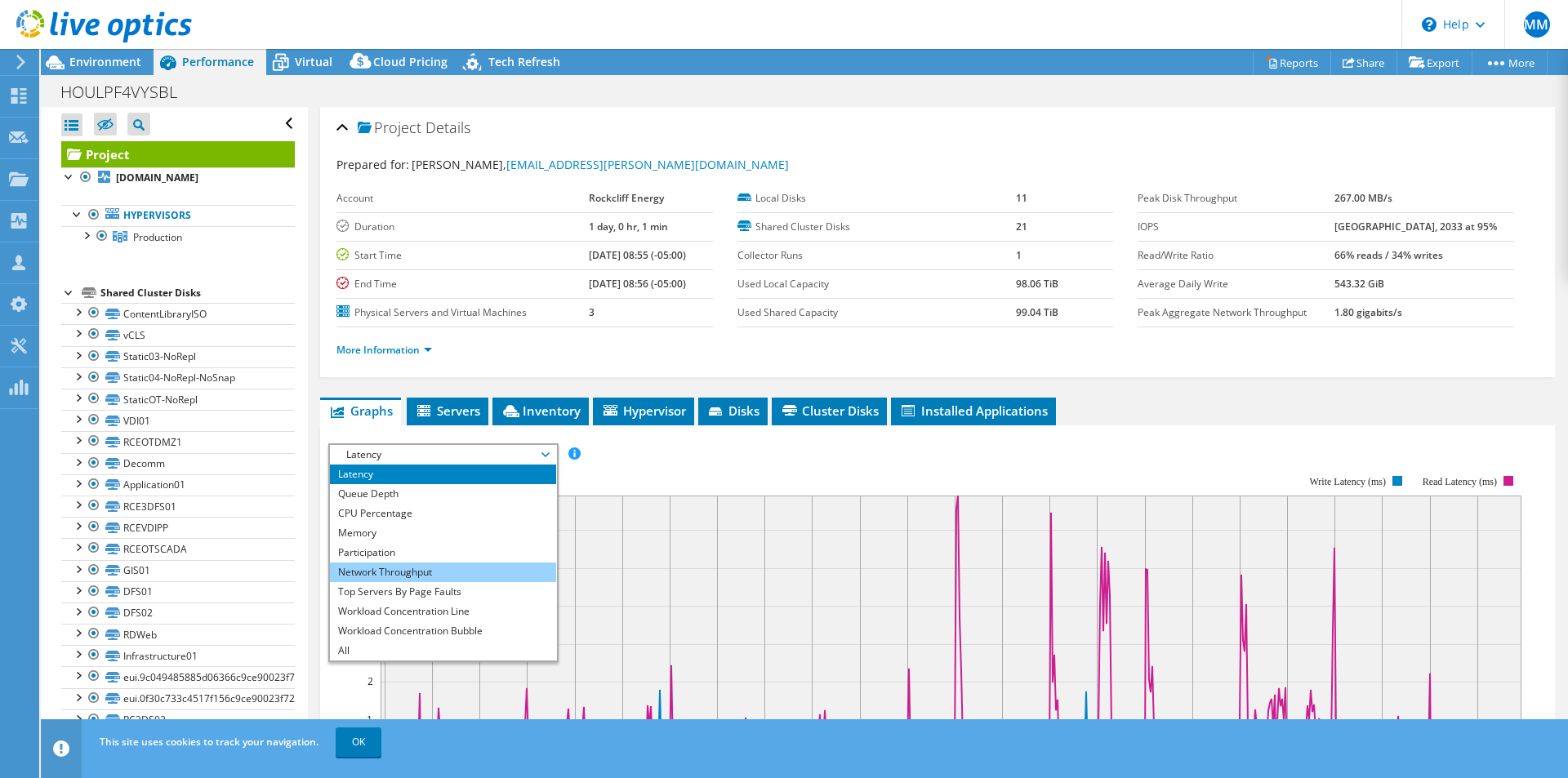
click at [472, 565] on li "Network Throughput" at bounding box center [443, 573] width 226 height 20
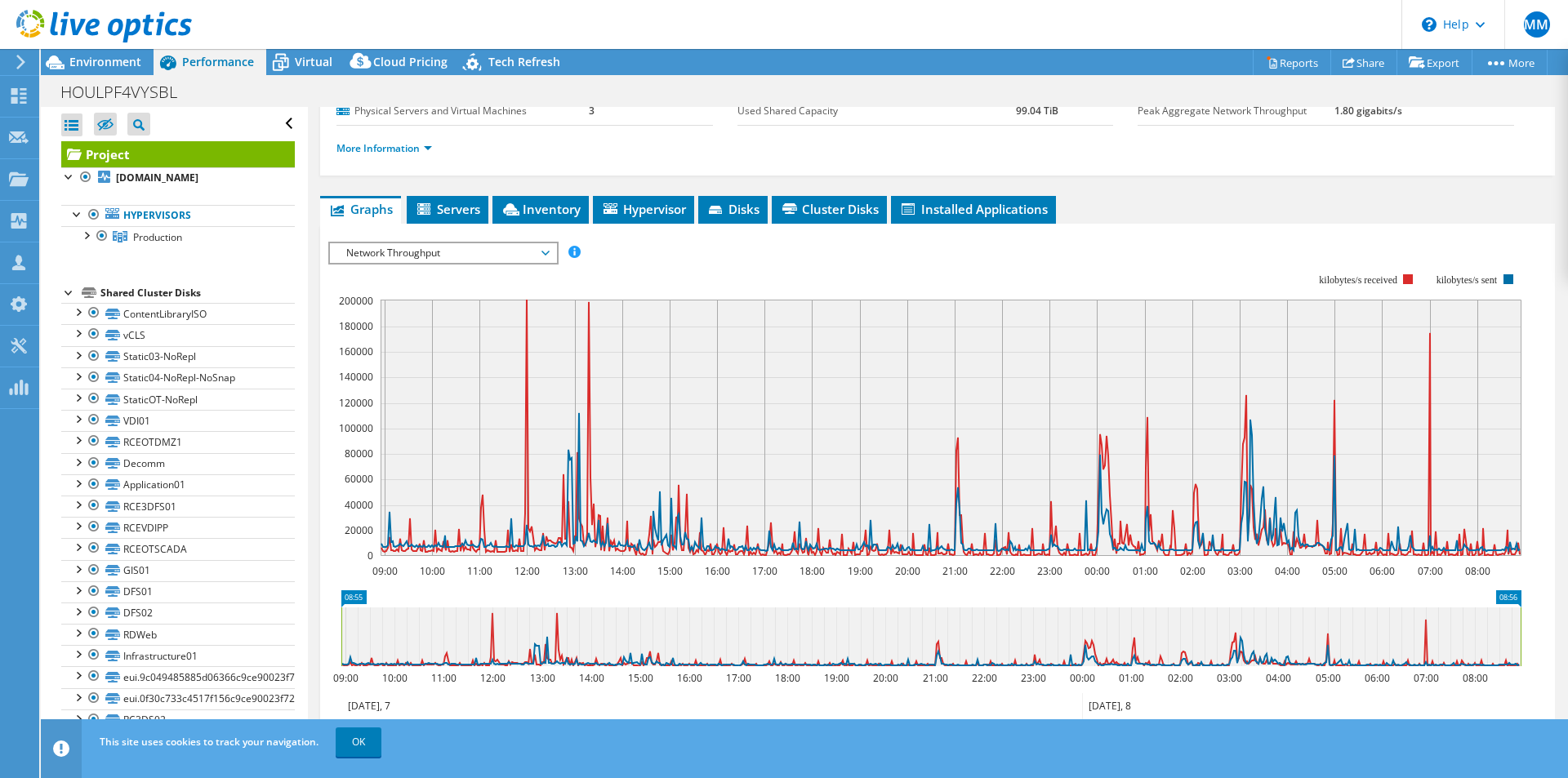
scroll to position [190, 0]
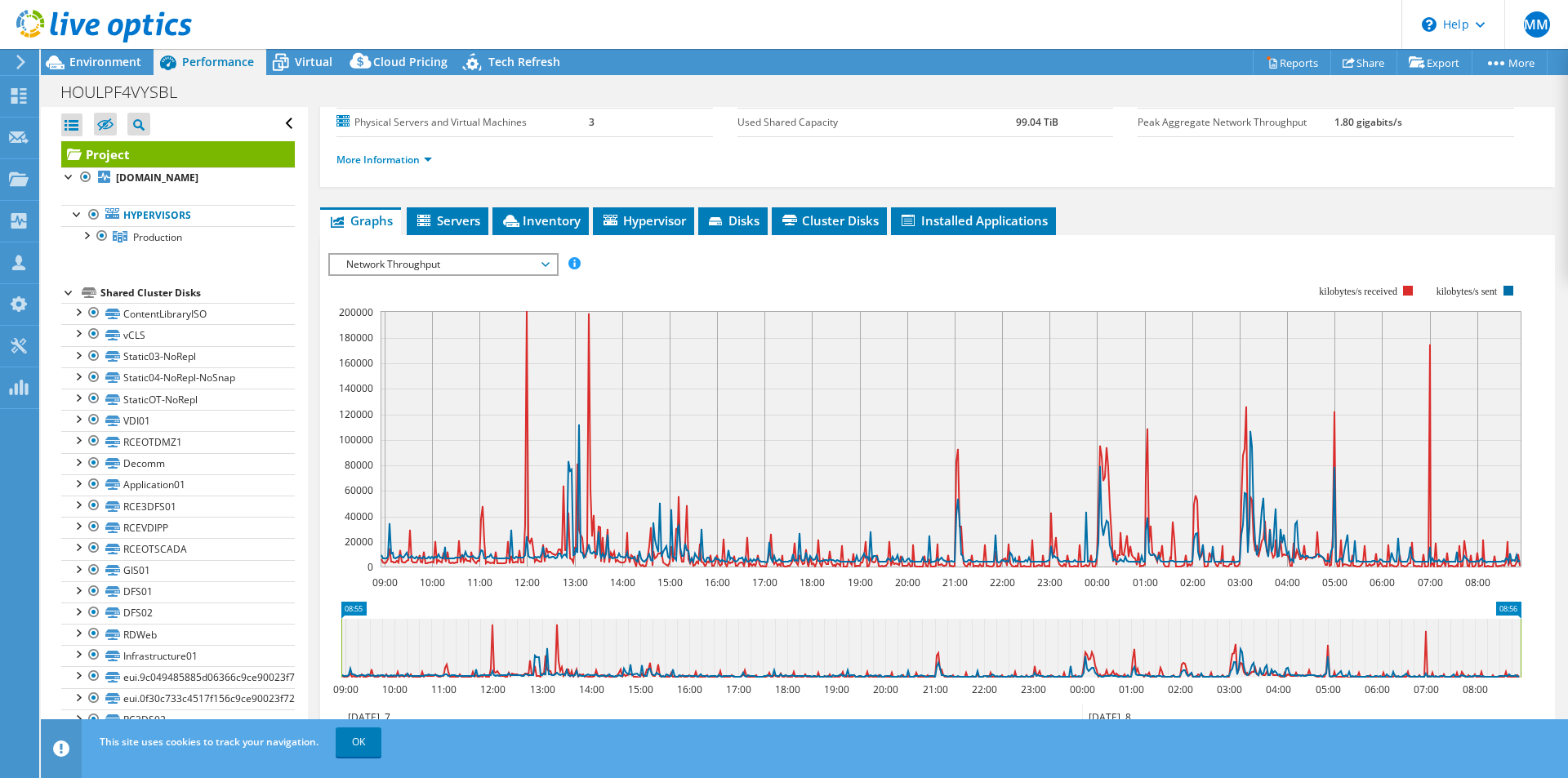
click at [545, 262] on span "Network Throughput" at bounding box center [443, 265] width 210 height 20
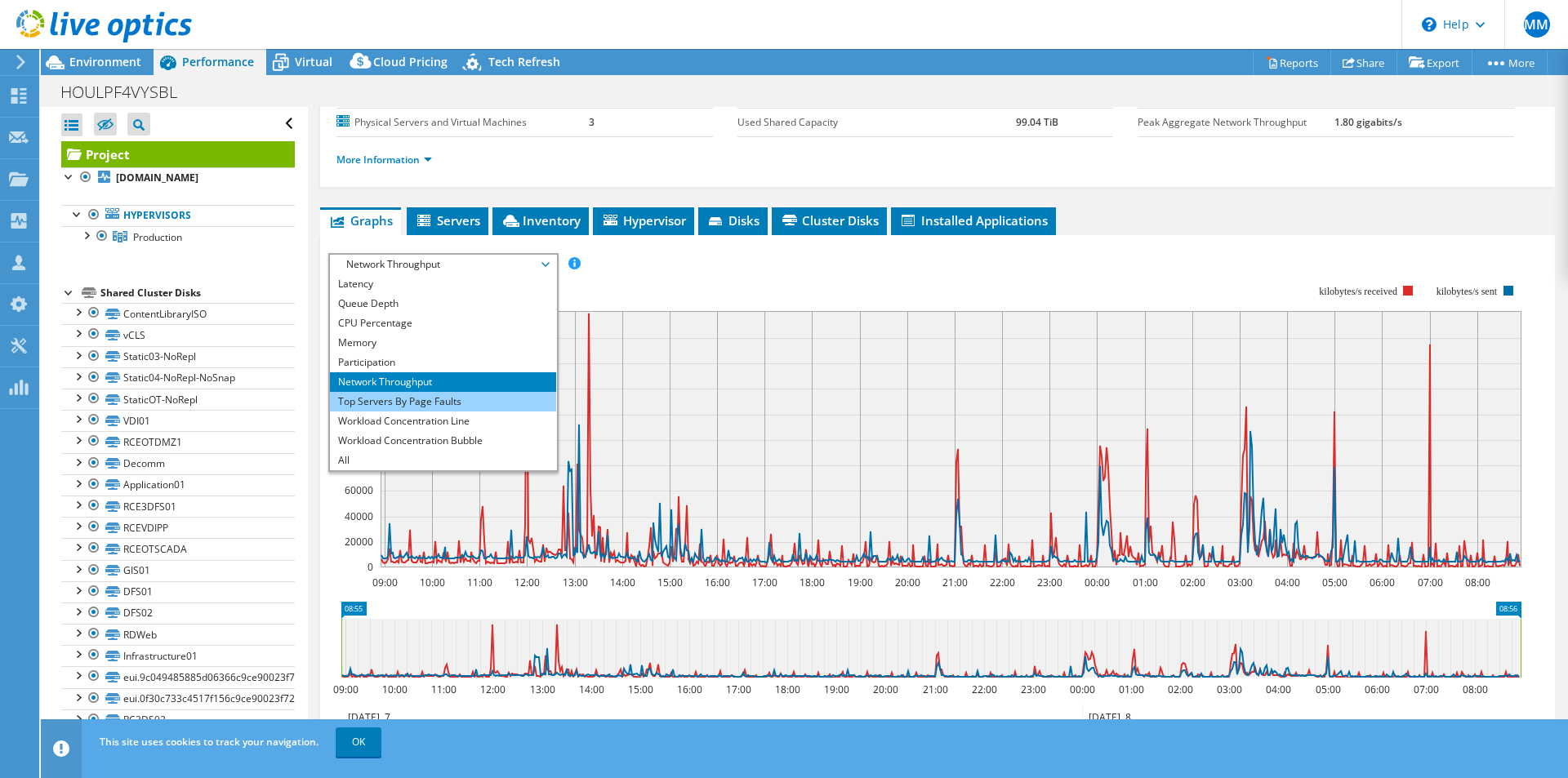
click at [433, 401] on li "Top Servers By Page Faults" at bounding box center [443, 402] width 226 height 20
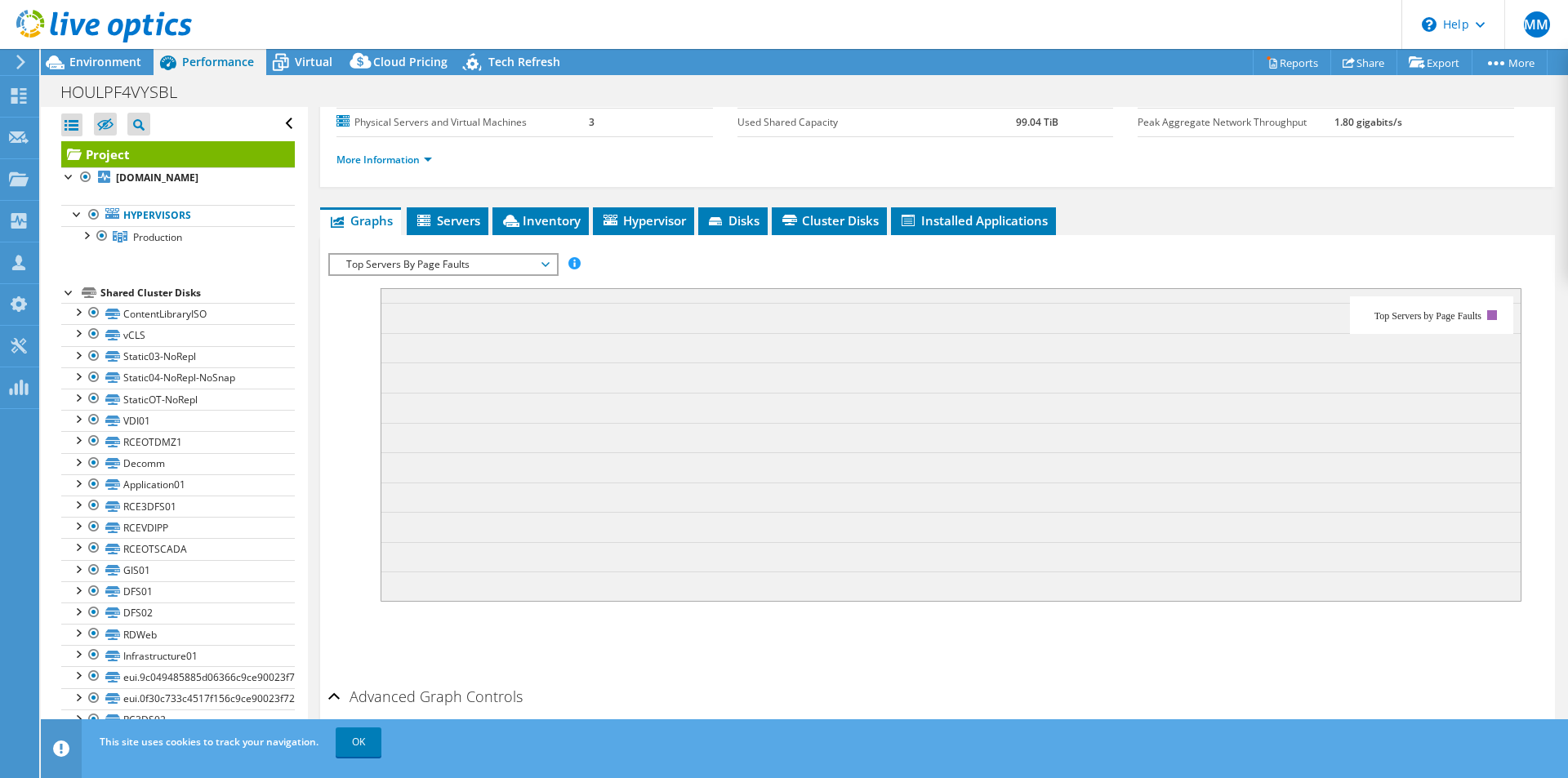
click at [204, 271] on div "Project rceesx01.rockcliffenergy.com Hypervisors Production" at bounding box center [178, 447] width 234 height 612
click at [115, 62] on span "Environment" at bounding box center [105, 62] width 72 height 16
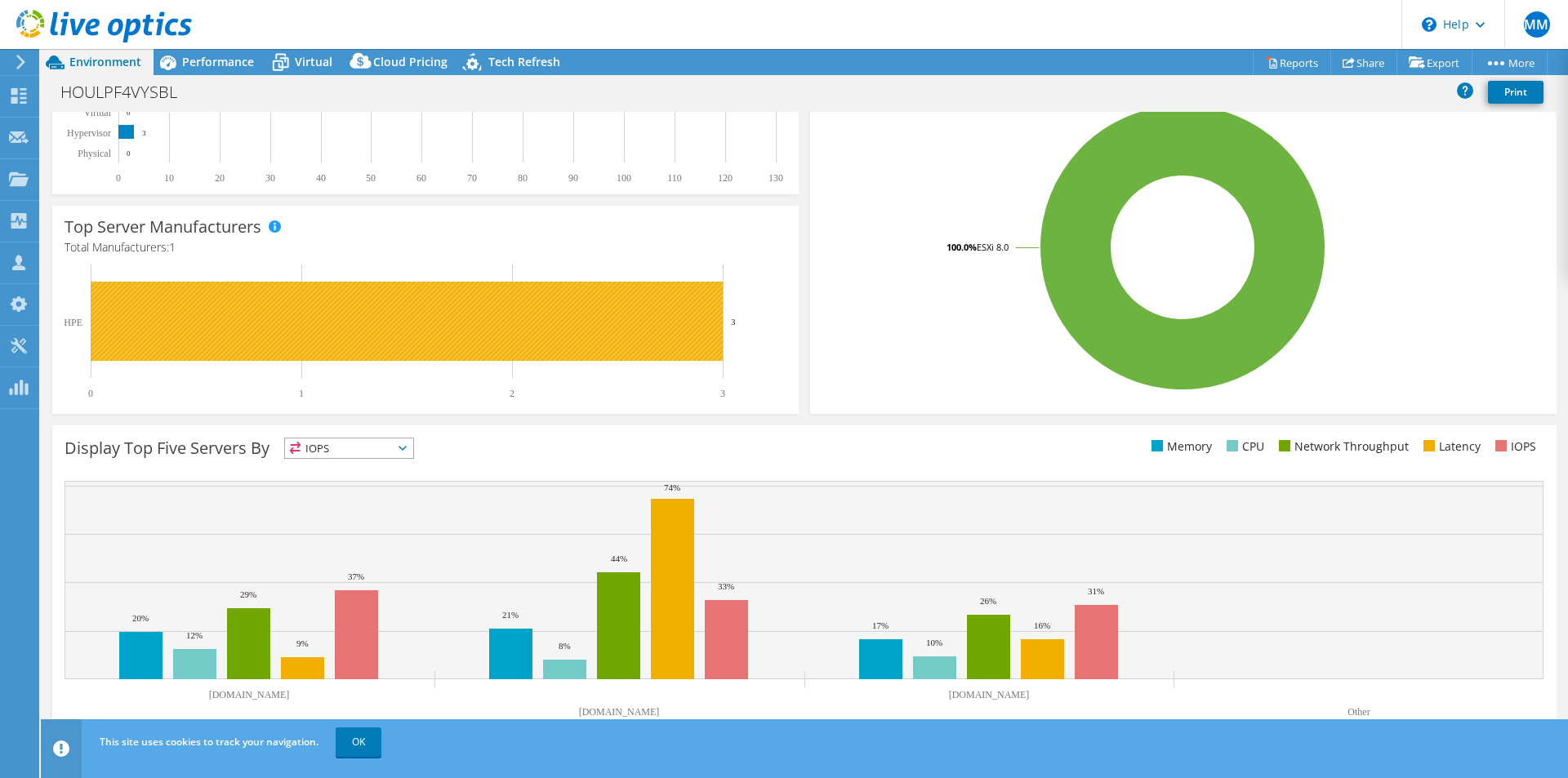
scroll to position [312, 0]
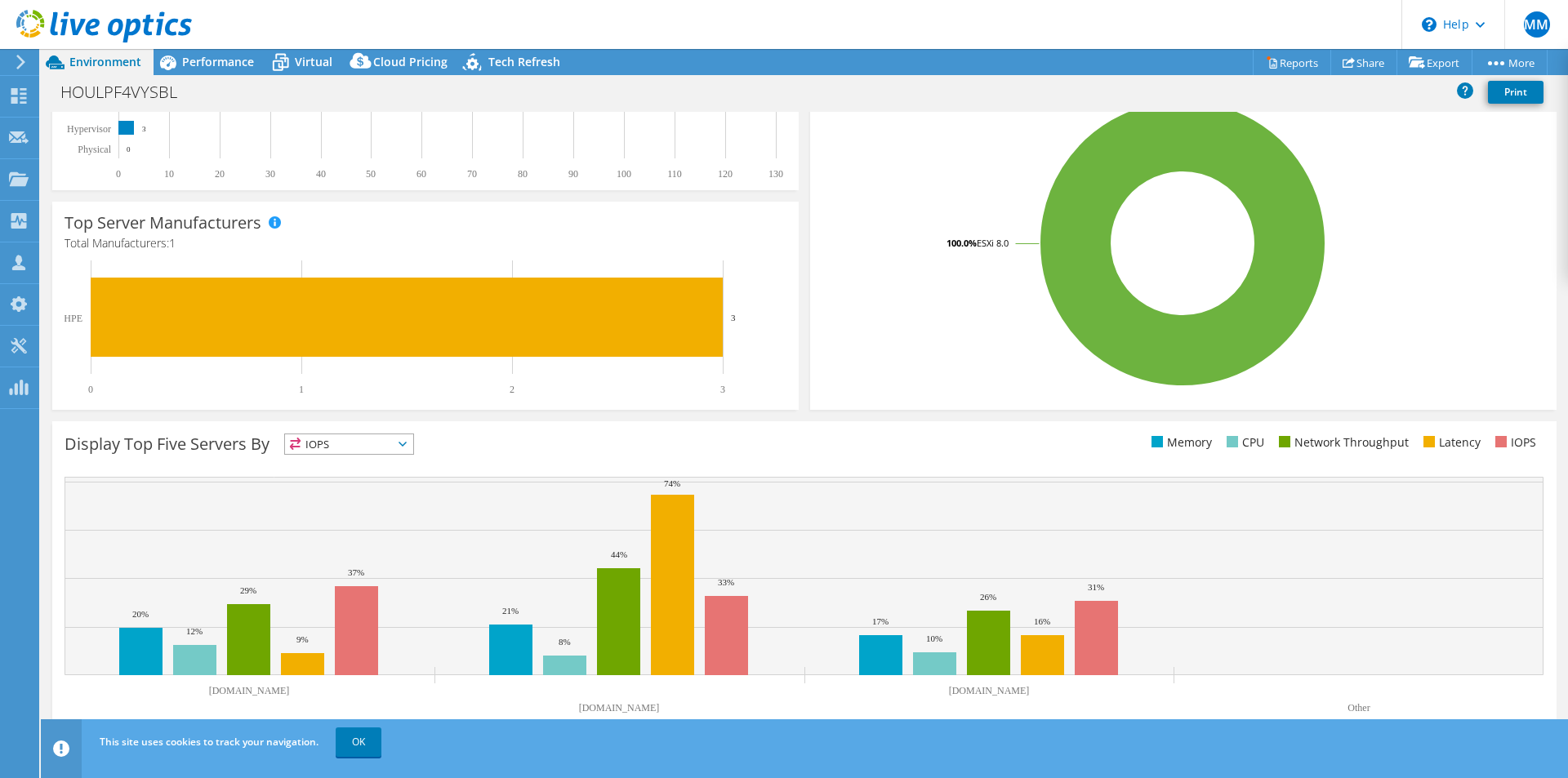
click at [405, 442] on icon at bounding box center [402, 444] width 8 height 5
click at [340, 549] on li "Latency" at bounding box center [349, 556] width 128 height 23
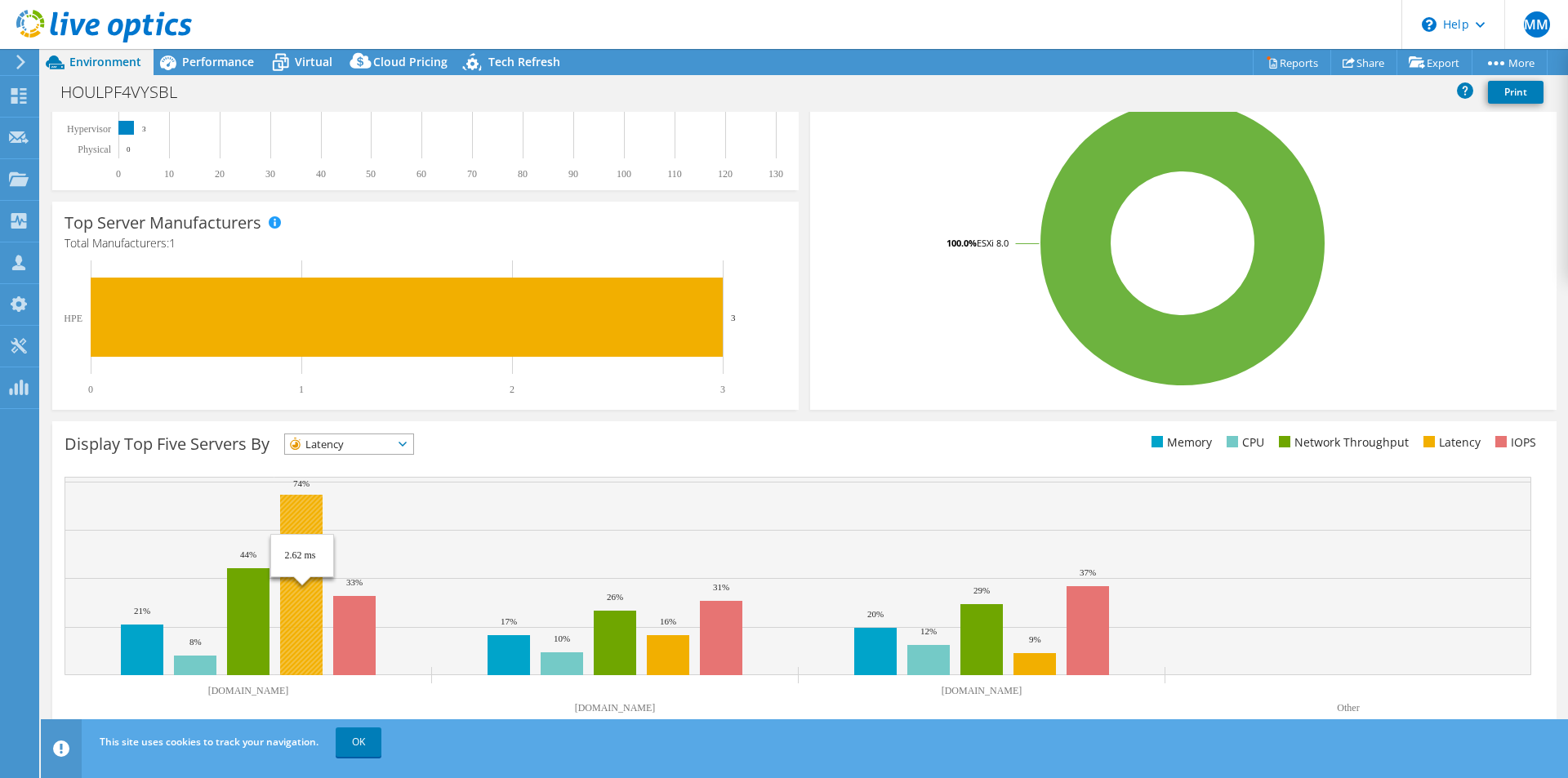
click at [308, 497] on rect at bounding box center [301, 585] width 42 height 180
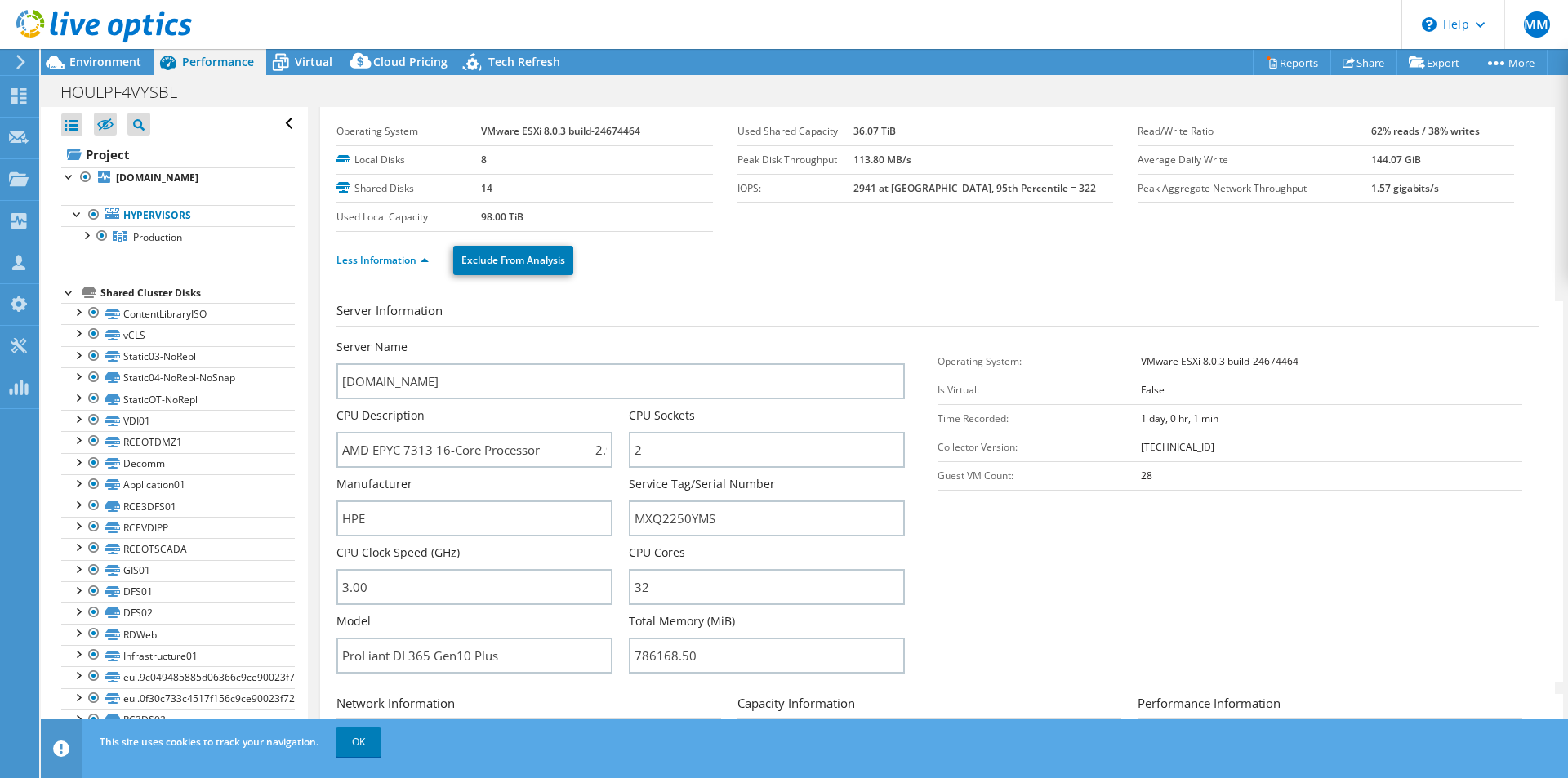
scroll to position [0, 0]
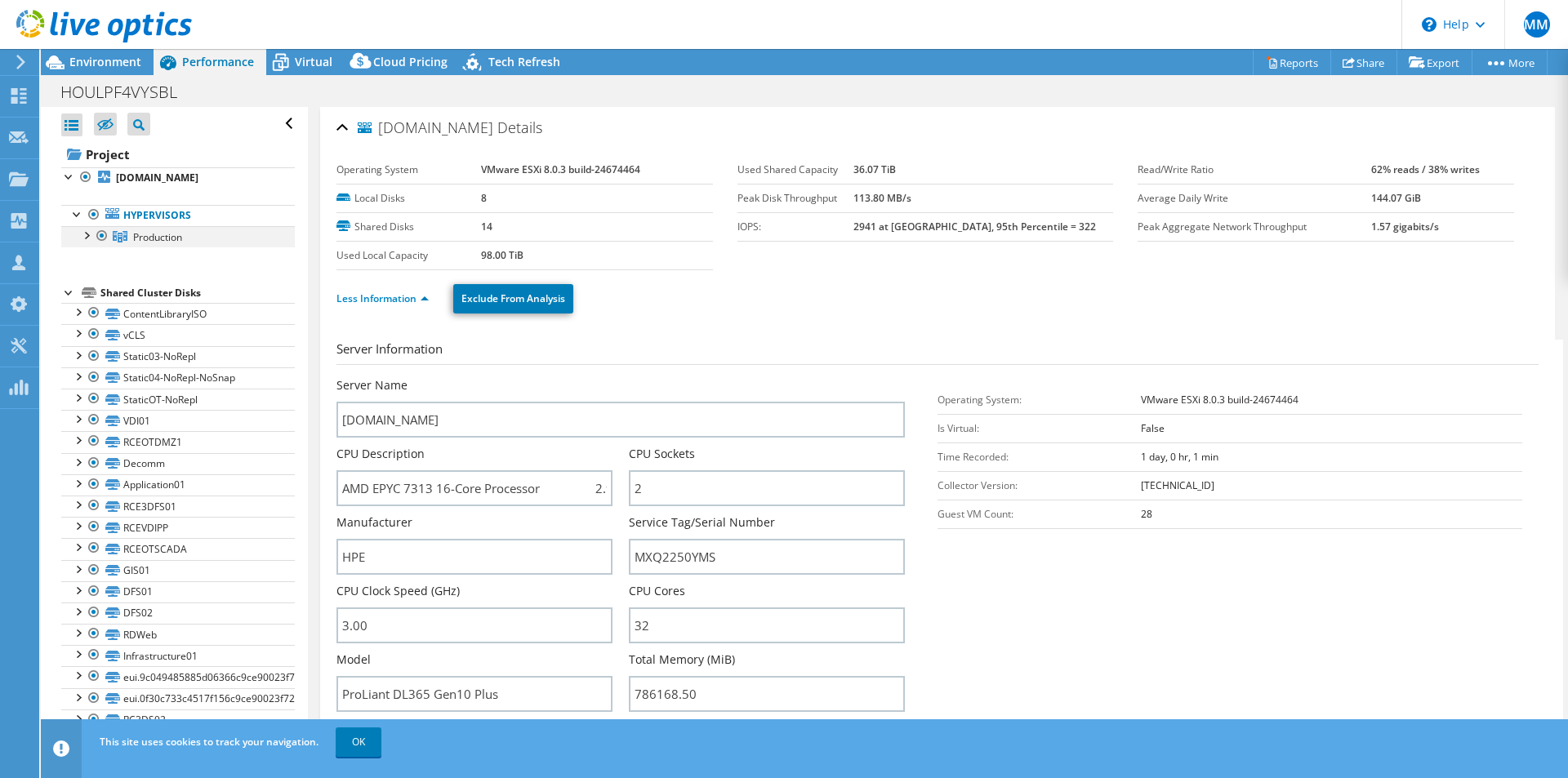
click at [87, 240] on div at bounding box center [86, 234] width 16 height 16
